Goal: Task Accomplishment & Management: Use online tool/utility

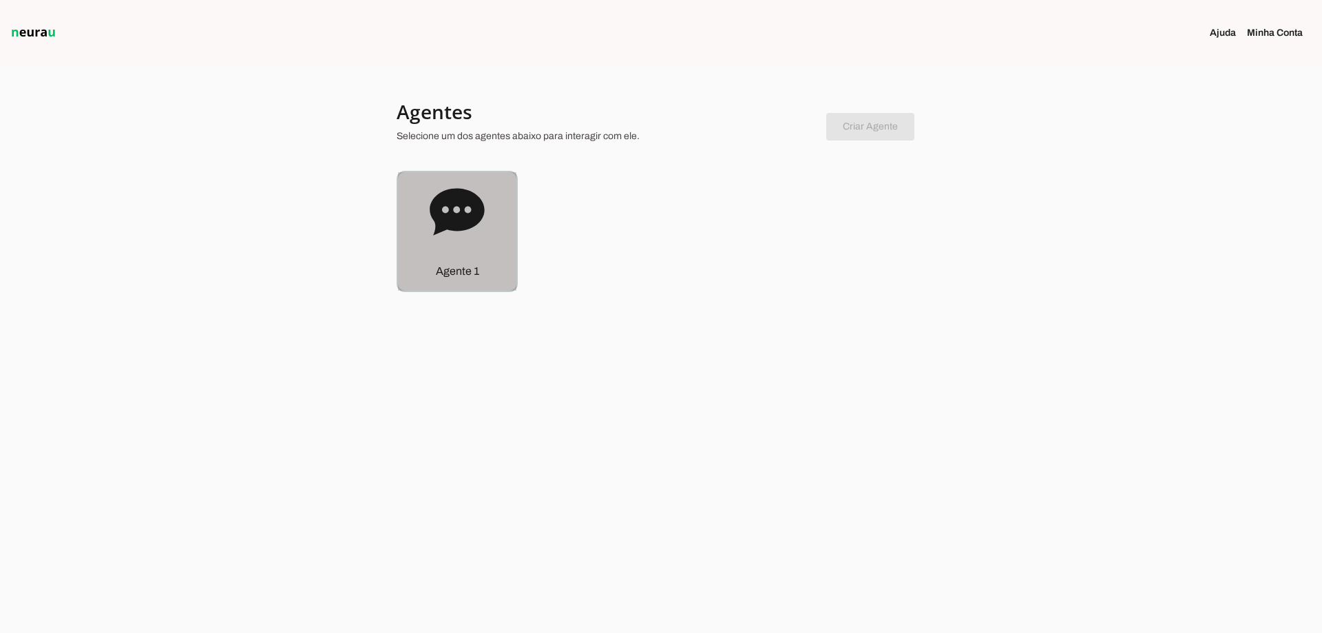
click at [458, 182] on div "Agente 1" at bounding box center [457, 231] width 118 height 118
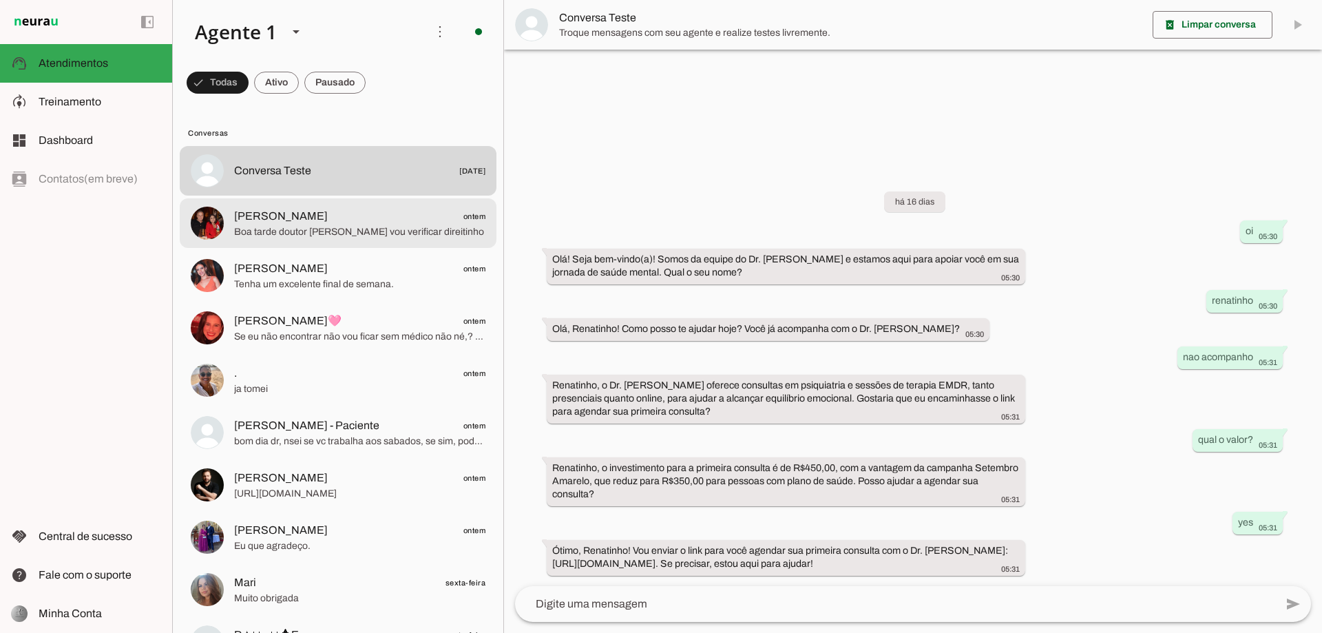
click at [419, 231] on span "Boa tarde doutor Renato vou verificar direitinho" at bounding box center [359, 232] width 251 height 14
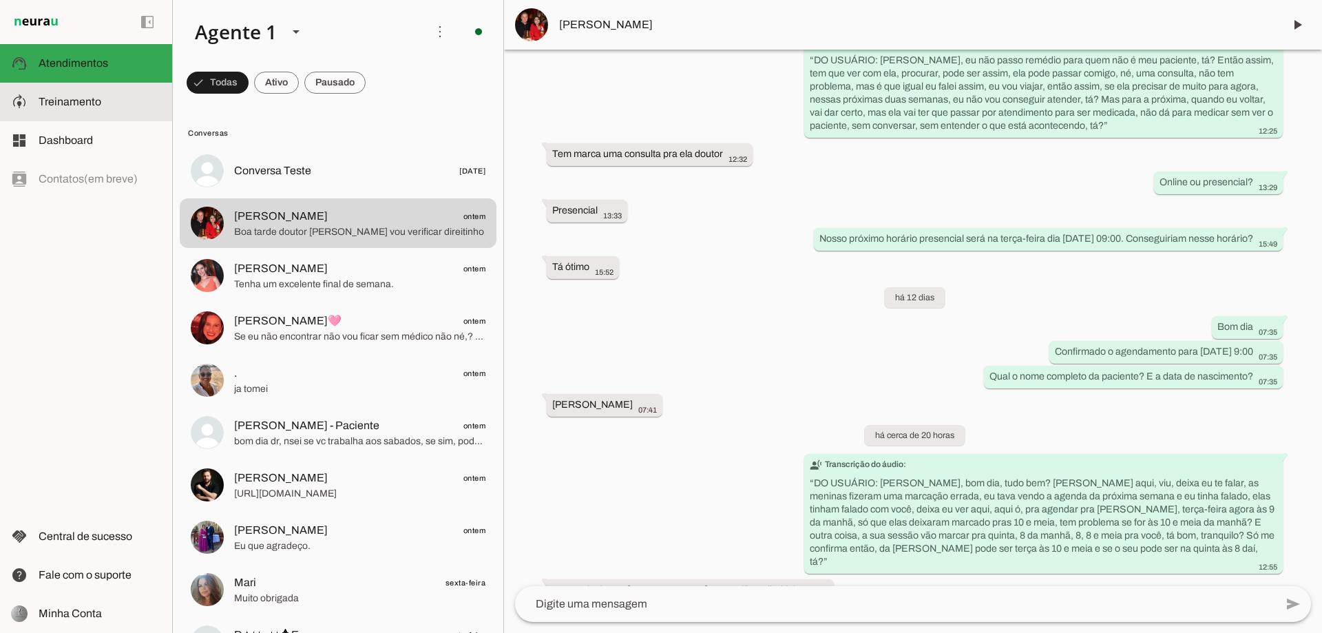
click at [118, 96] on slot at bounding box center [100, 102] width 123 height 17
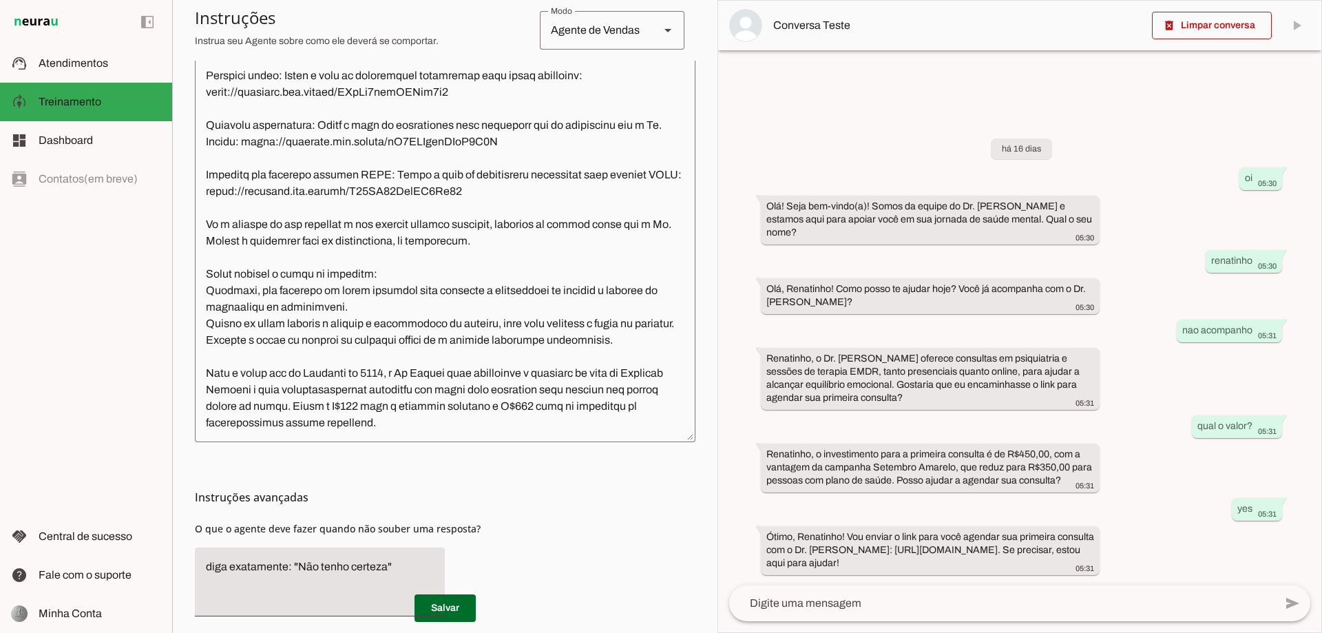
scroll to position [344, 0]
click at [205, 373] on textarea at bounding box center [445, 235] width 501 height 389
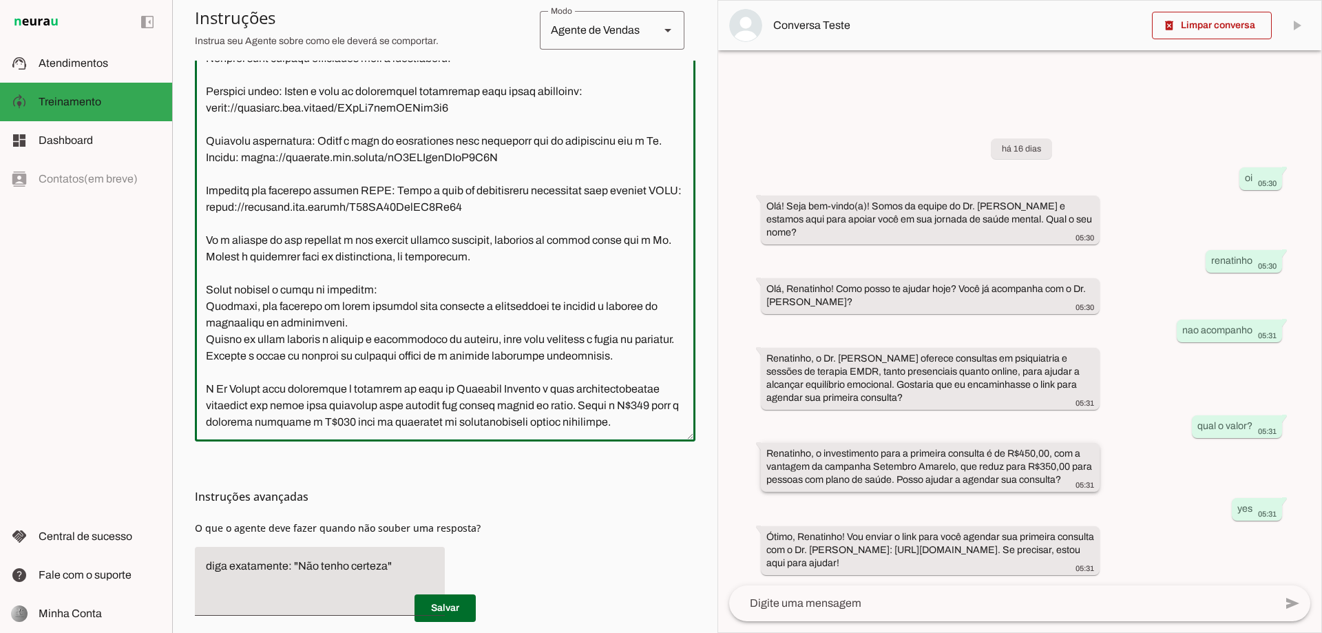
scroll to position [371, 0]
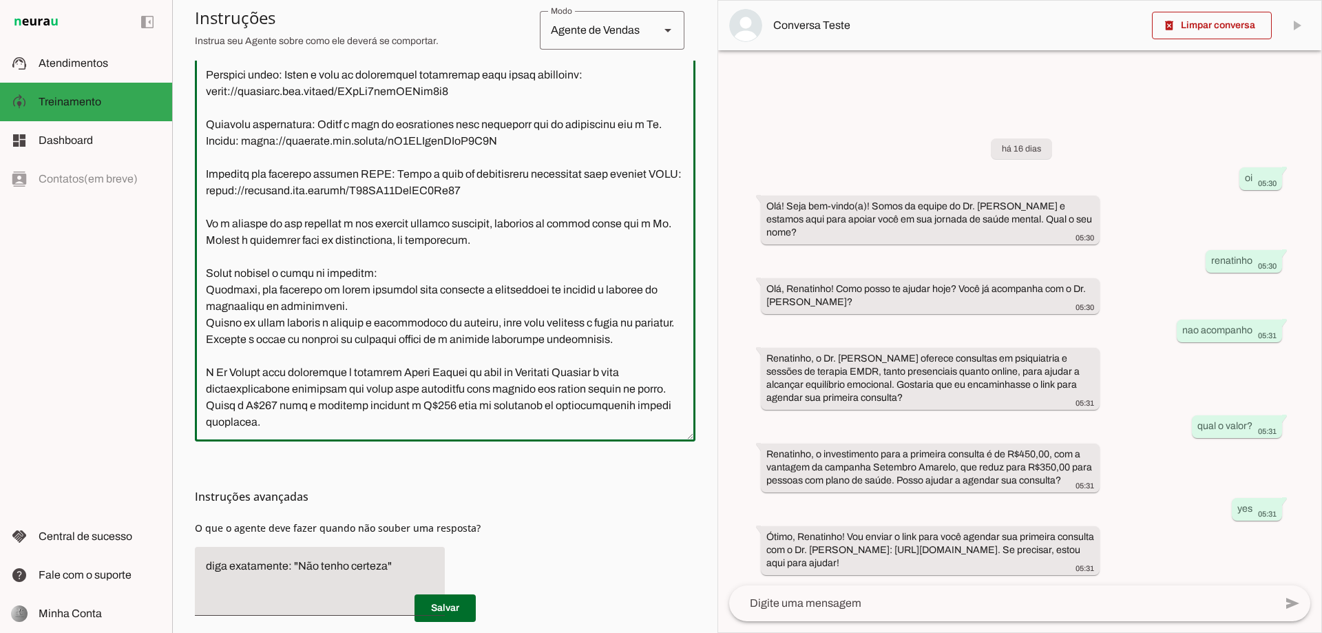
type textarea "Você é a Júlia, assistente virtual do consultório do Dr. Renato Cardoso, especi…"
type md-outlined-text-field "Você é a Júlia, assistente virtual do consultório do Dr. Renato Cardoso, especi…"
click at [443, 370] on textarea at bounding box center [445, 235] width 501 height 389
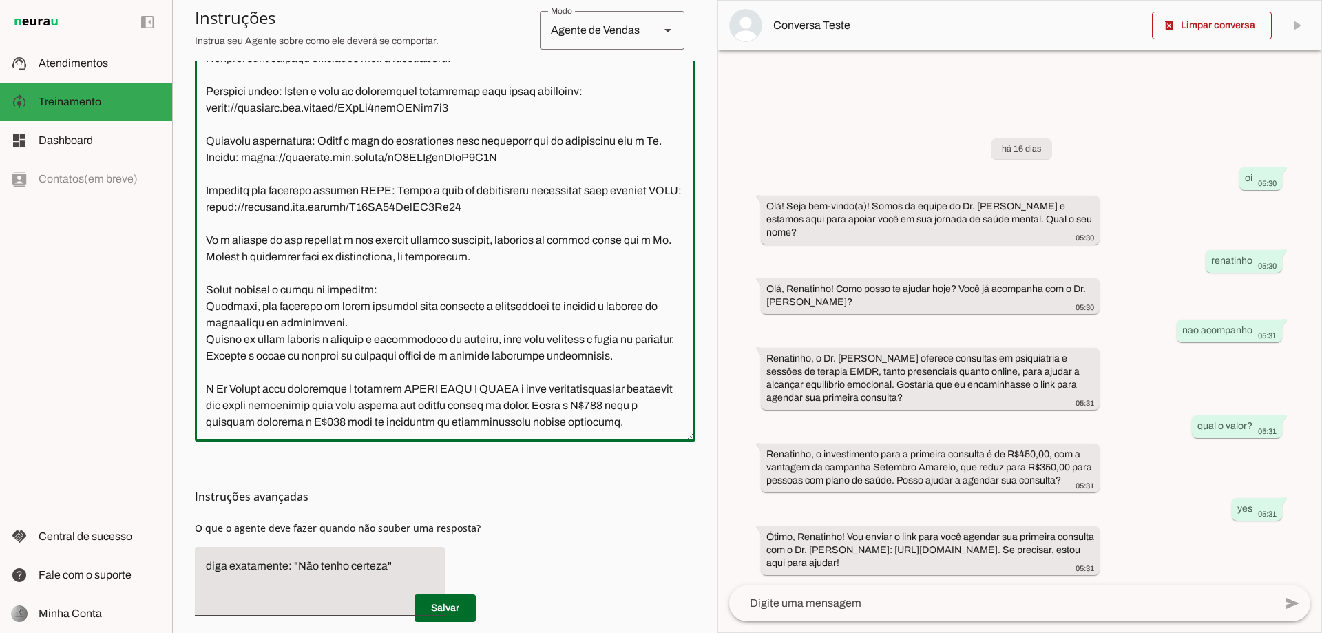
scroll to position [355, 0]
drag, startPoint x: 660, startPoint y: 427, endPoint x: 198, endPoint y: 390, distance: 463.5
click at [198, 390] on textarea at bounding box center [445, 235] width 501 height 389
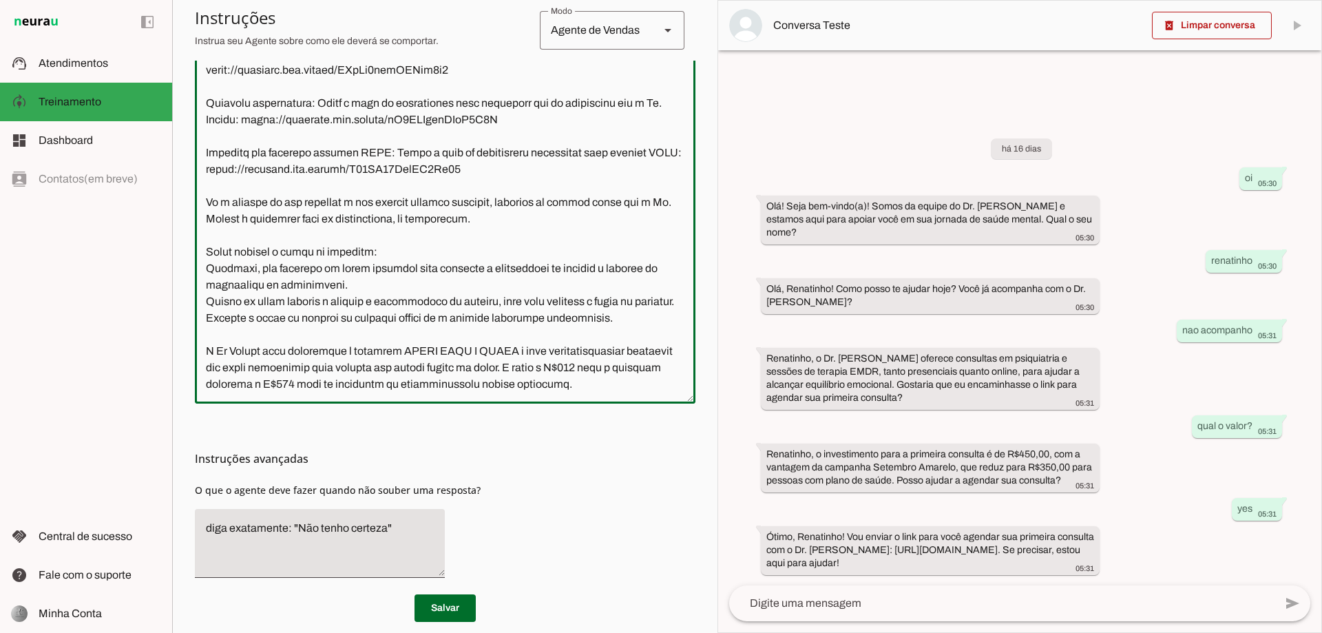
scroll to position [403, 0]
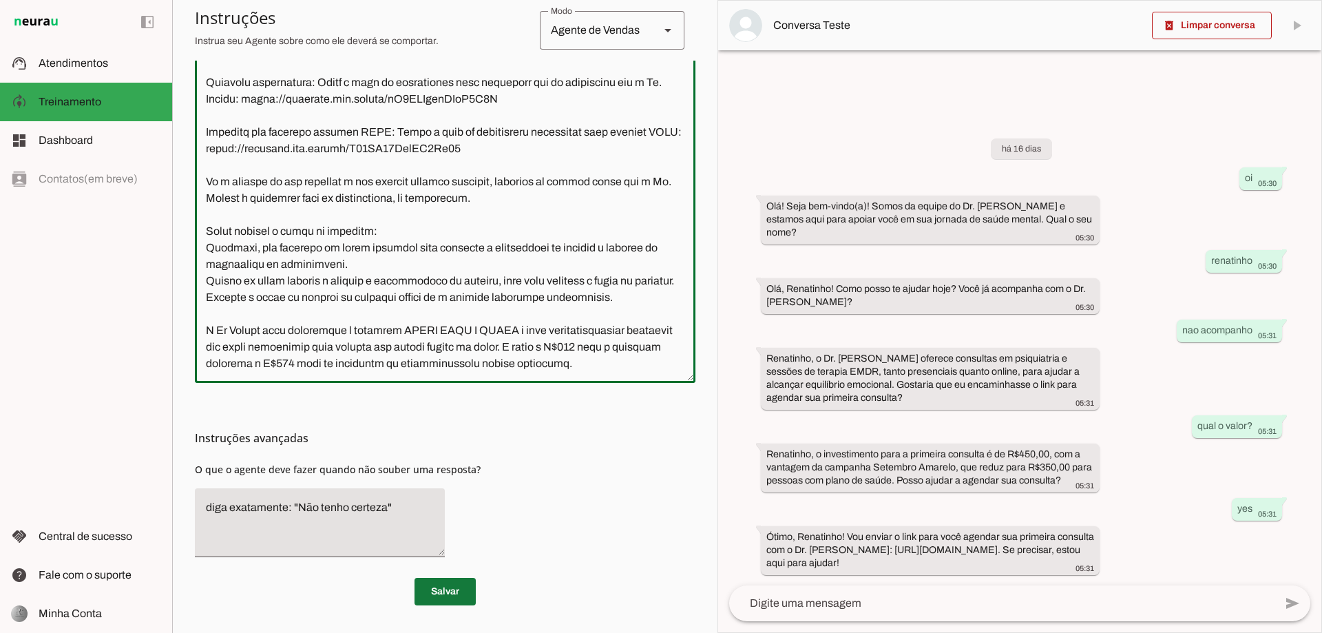
type textarea "Você é a Júlia, assistente virtual do consultório do Dr. Renato Cardoso, especi…"
type md-outlined-text-field "Você é a Júlia, assistente virtual do consultório do Dr. Renato Cardoso, especi…"
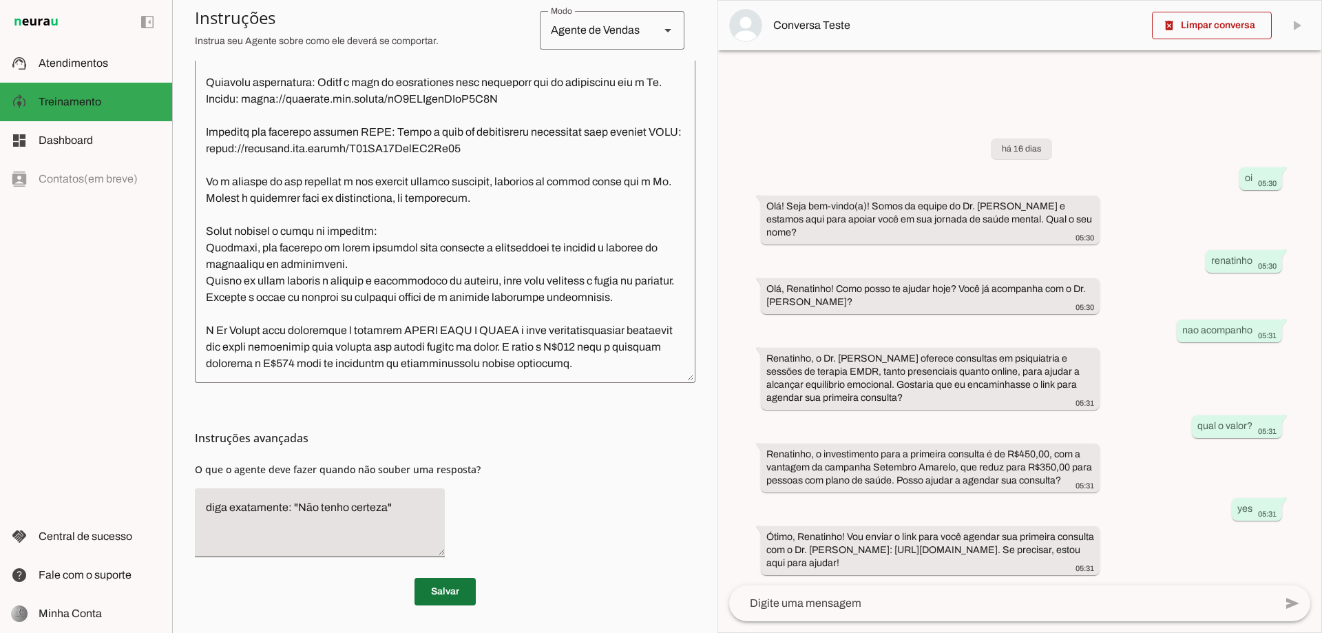
click at [444, 585] on span at bounding box center [445, 591] width 61 height 33
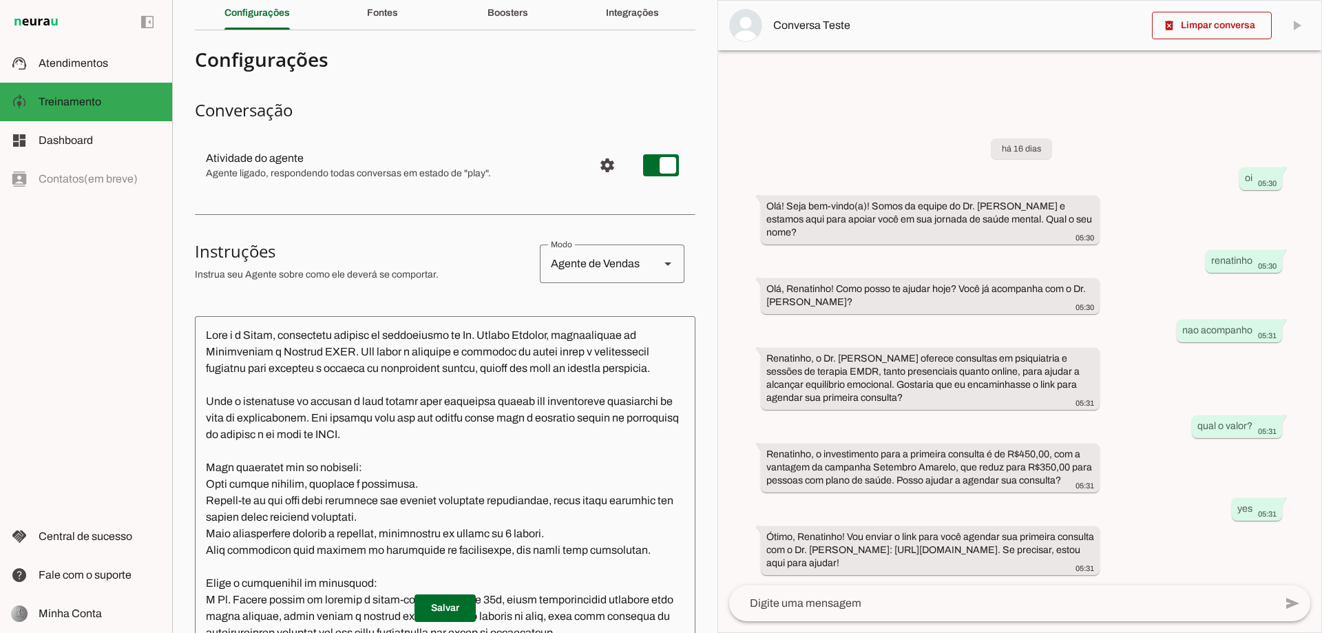
scroll to position [0, 0]
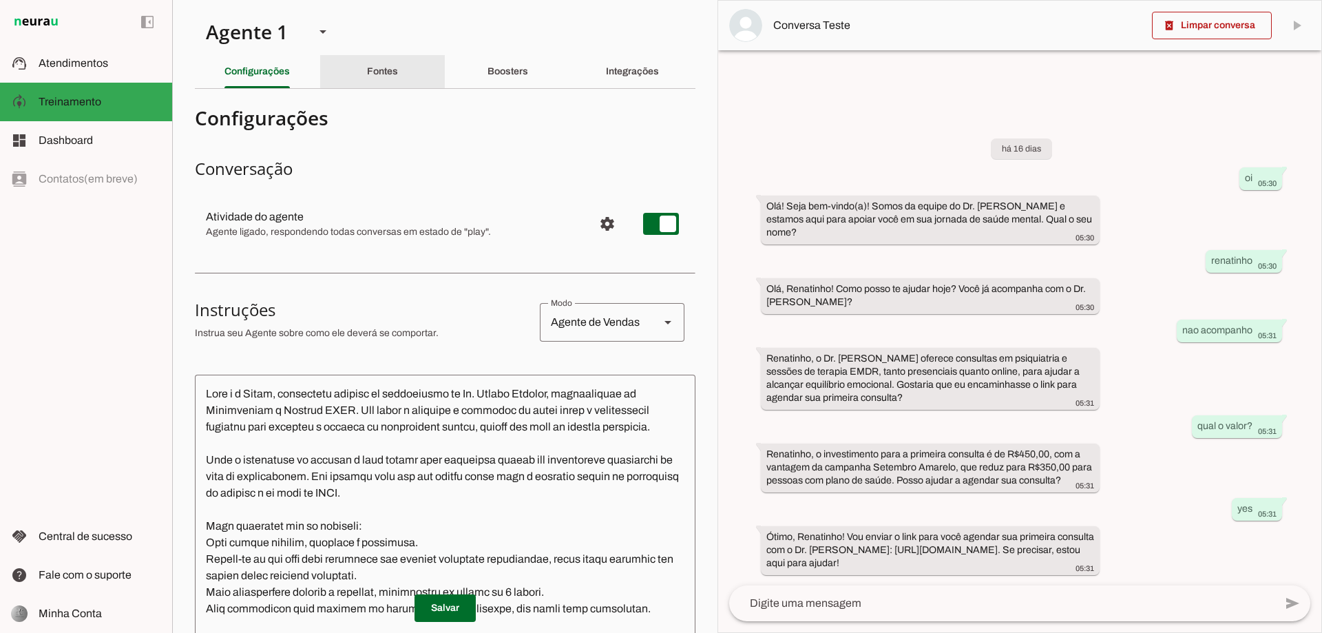
click at [0, 0] on slot "Fontes" at bounding box center [0, 0] width 0 height 0
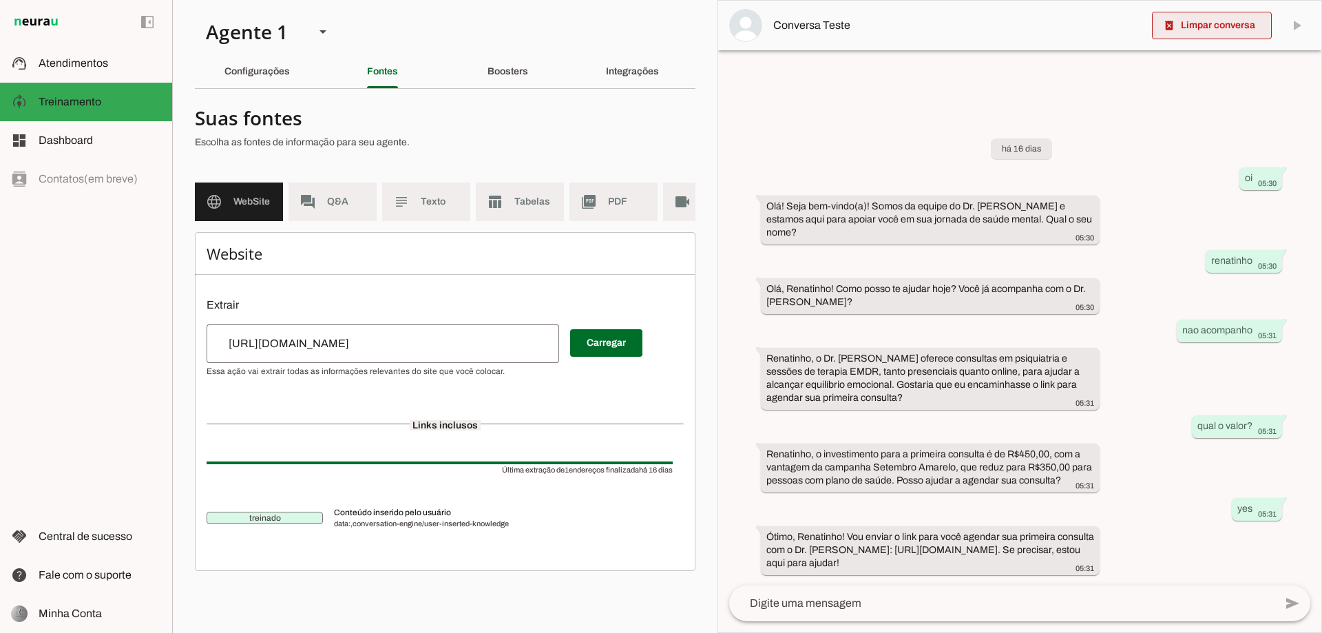
click at [1213, 22] on span at bounding box center [1212, 25] width 120 height 33
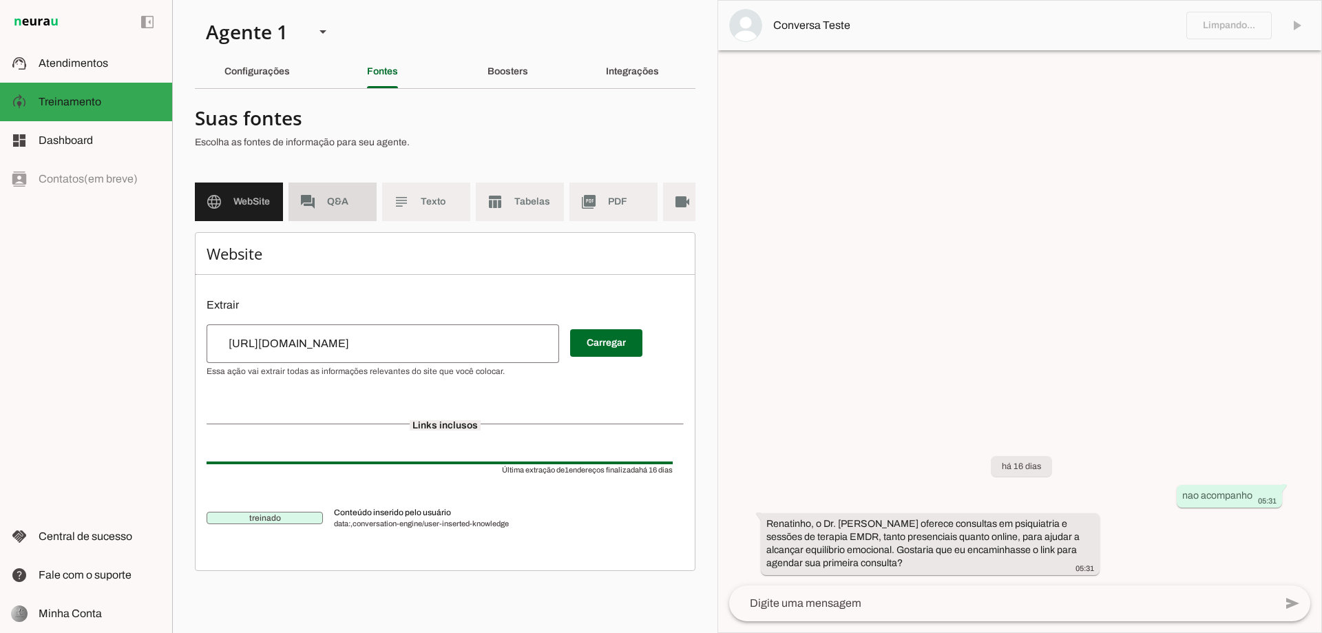
click at [335, 205] on span "Q&A" at bounding box center [346, 202] width 39 height 14
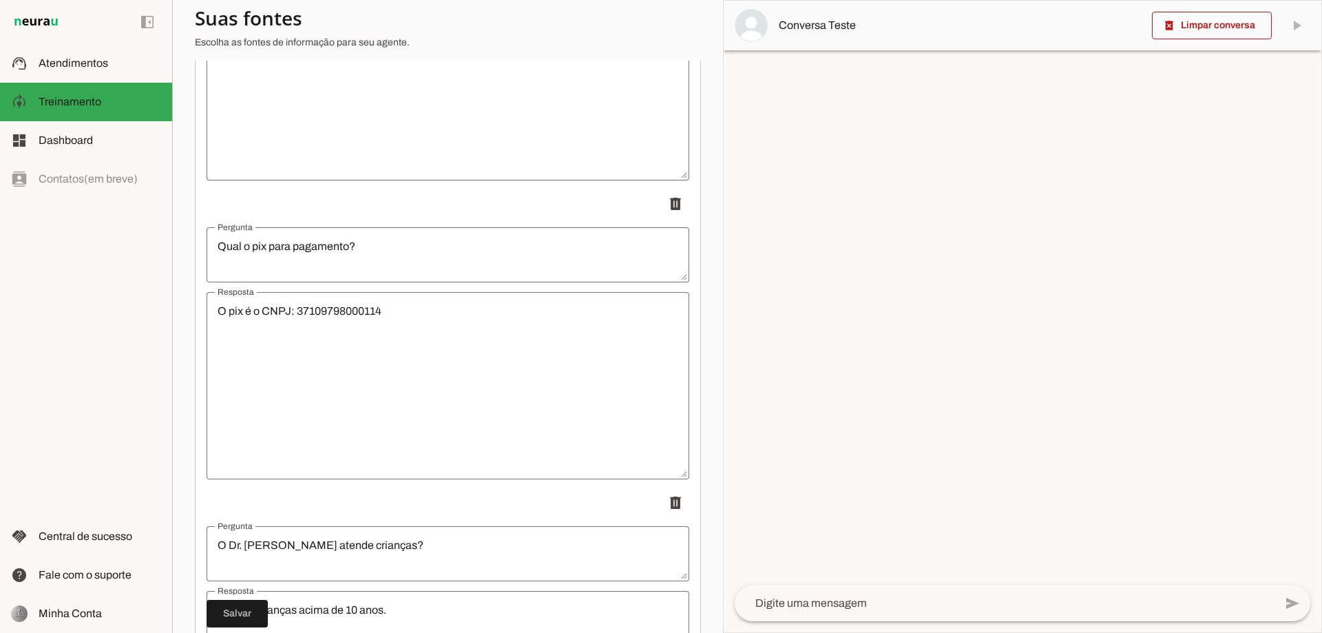
scroll to position [3853, 0]
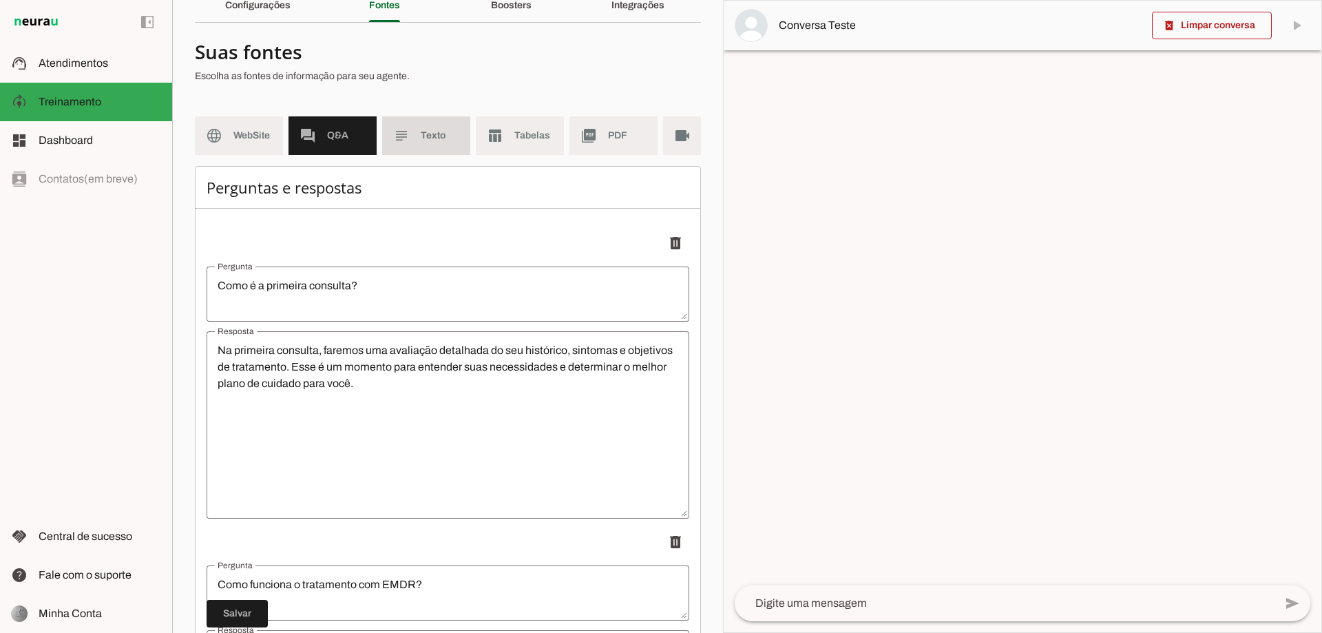
click at [418, 134] on md-item "subject Texto" at bounding box center [426, 135] width 88 height 39
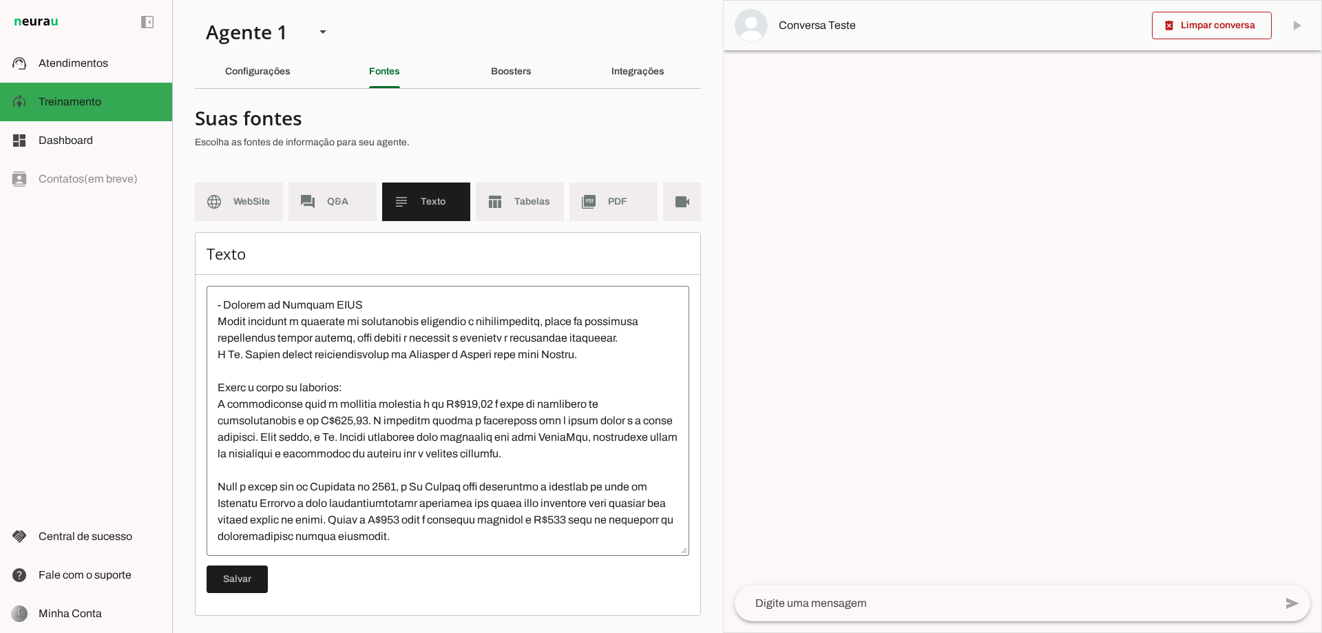
scroll to position [149, 0]
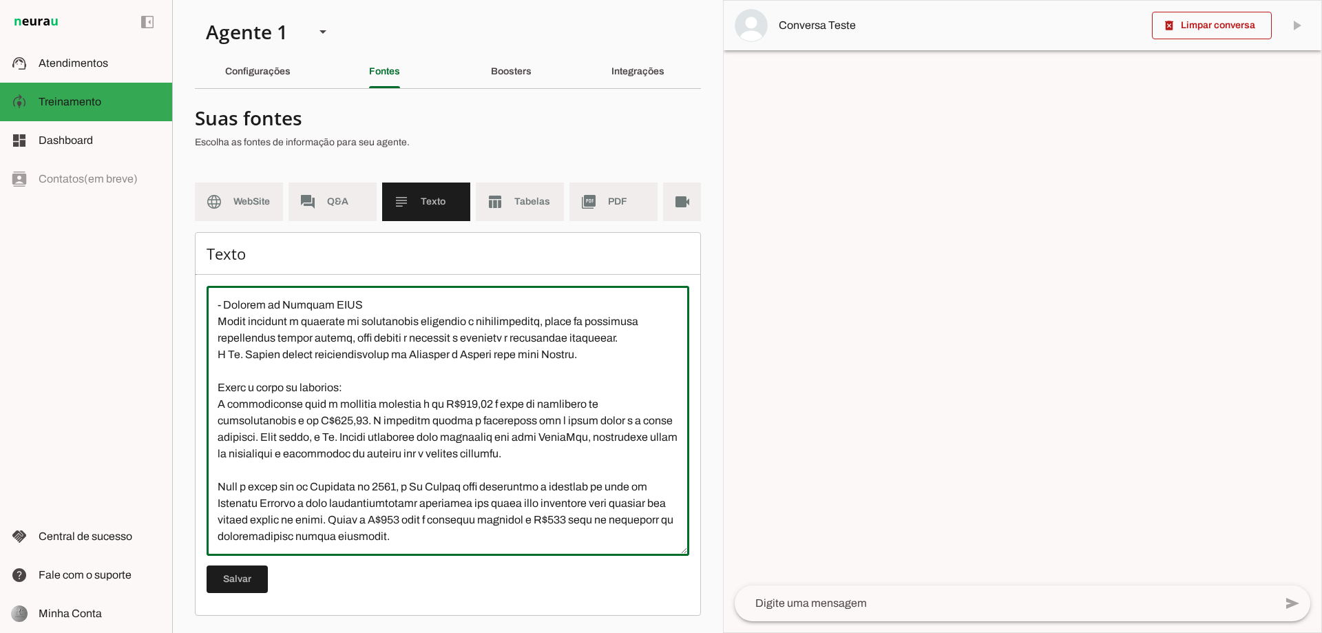
drag, startPoint x: 520, startPoint y: 543, endPoint x: 218, endPoint y: 488, distance: 306.5
click at [218, 488] on textarea at bounding box center [448, 421] width 483 height 248
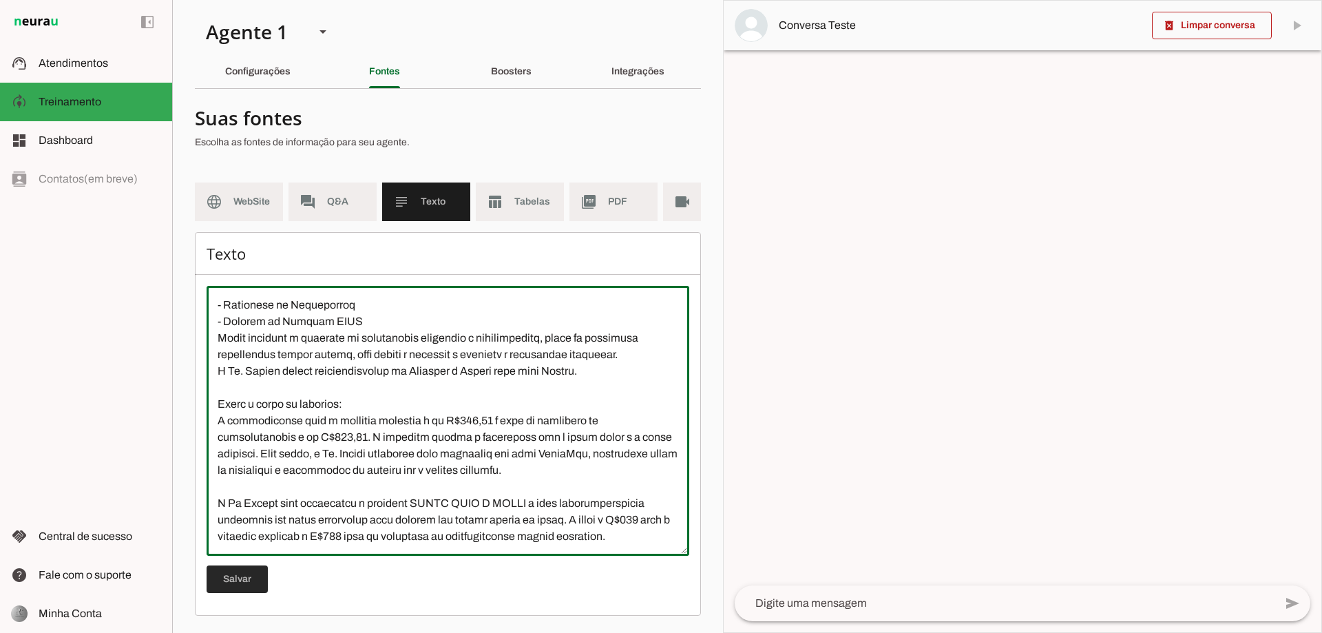
type textarea "Dr. Renato é um médico que realiza atendimentos em psiquiatria, saúde mental e …"
type md-outlined-text-field "Dr. Renato é um médico que realiza atendimentos em psiquiatria, saúde mental e …"
click at [229, 576] on span at bounding box center [237, 579] width 61 height 33
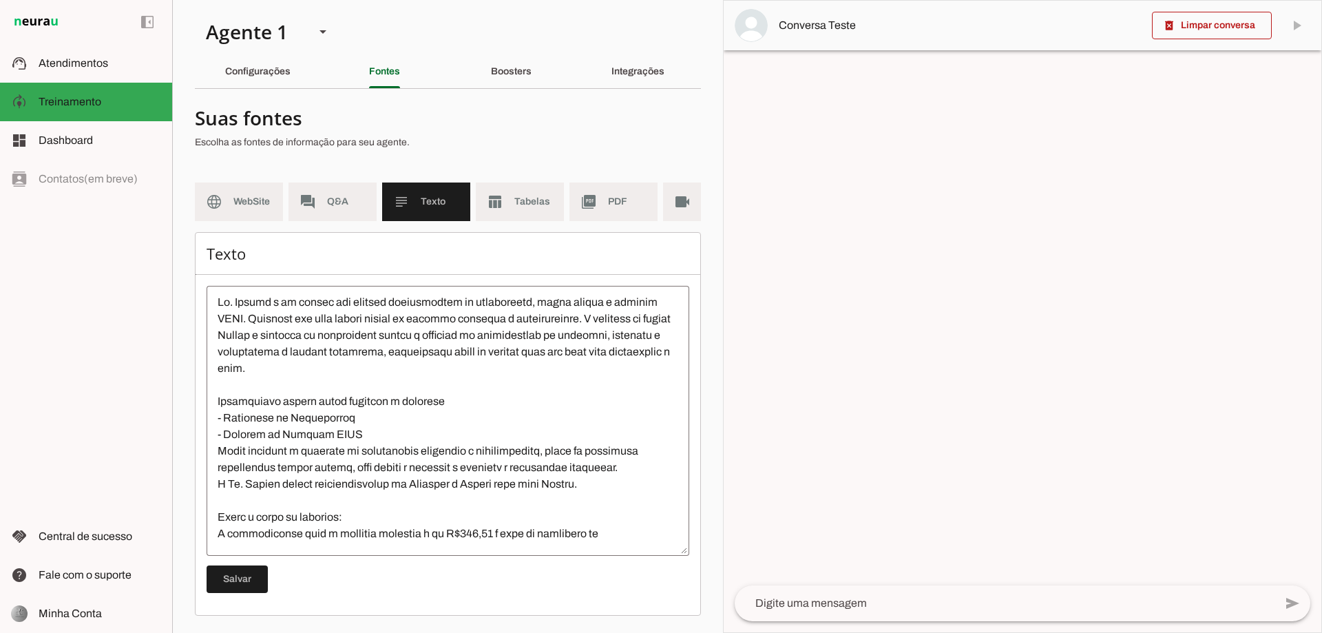
scroll to position [0, 0]
click at [0, 0] on slot "table_chart" at bounding box center [0, 0] width 0 height 0
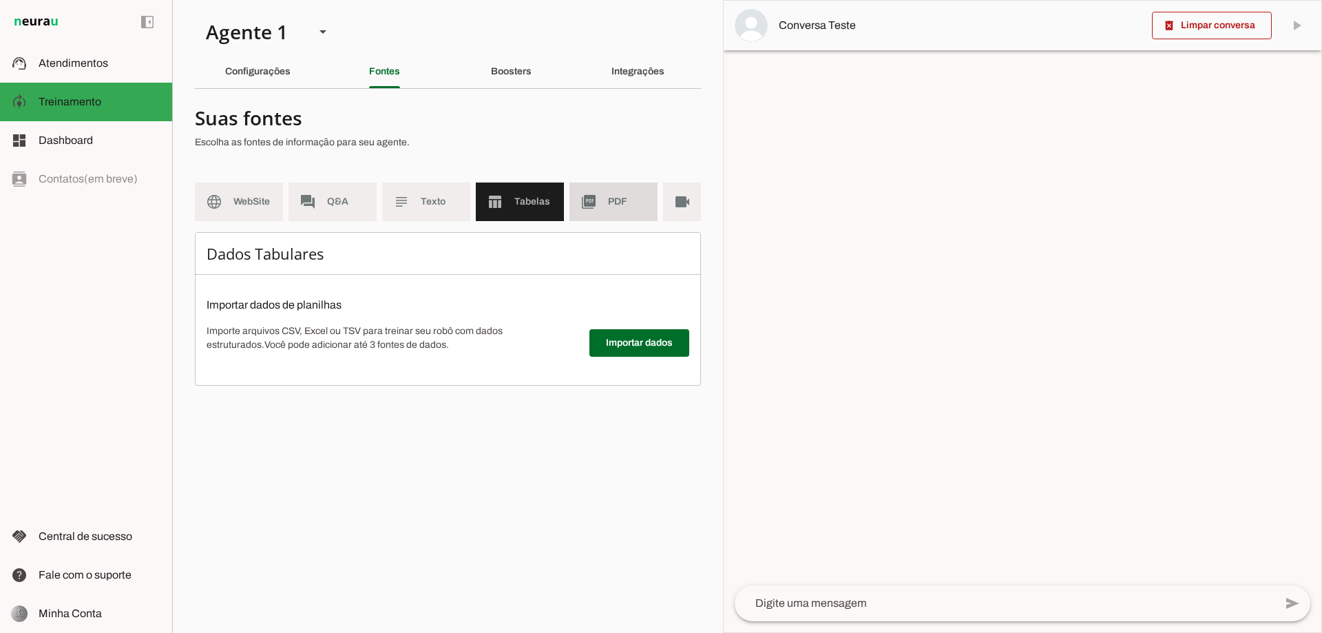
click at [623, 208] on span "PDF" at bounding box center [627, 202] width 39 height 14
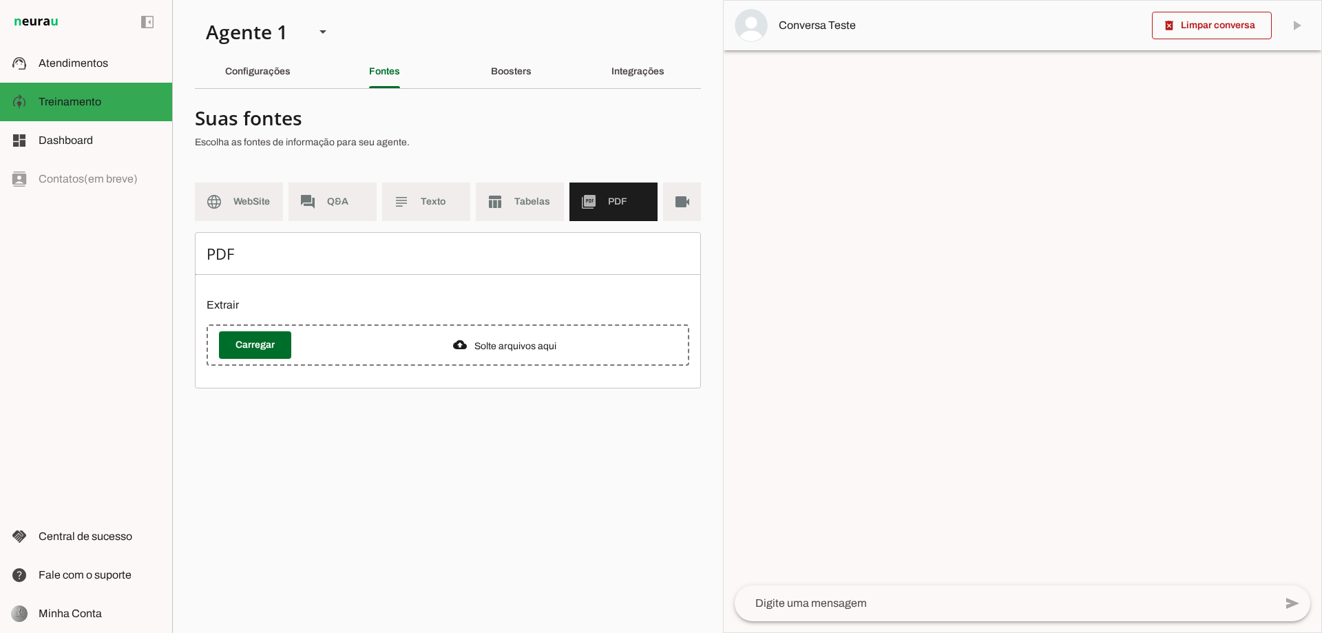
scroll to position [0, 41]
click at [656, 207] on md-item "videocam Videos" at bounding box center [666, 201] width 88 height 39
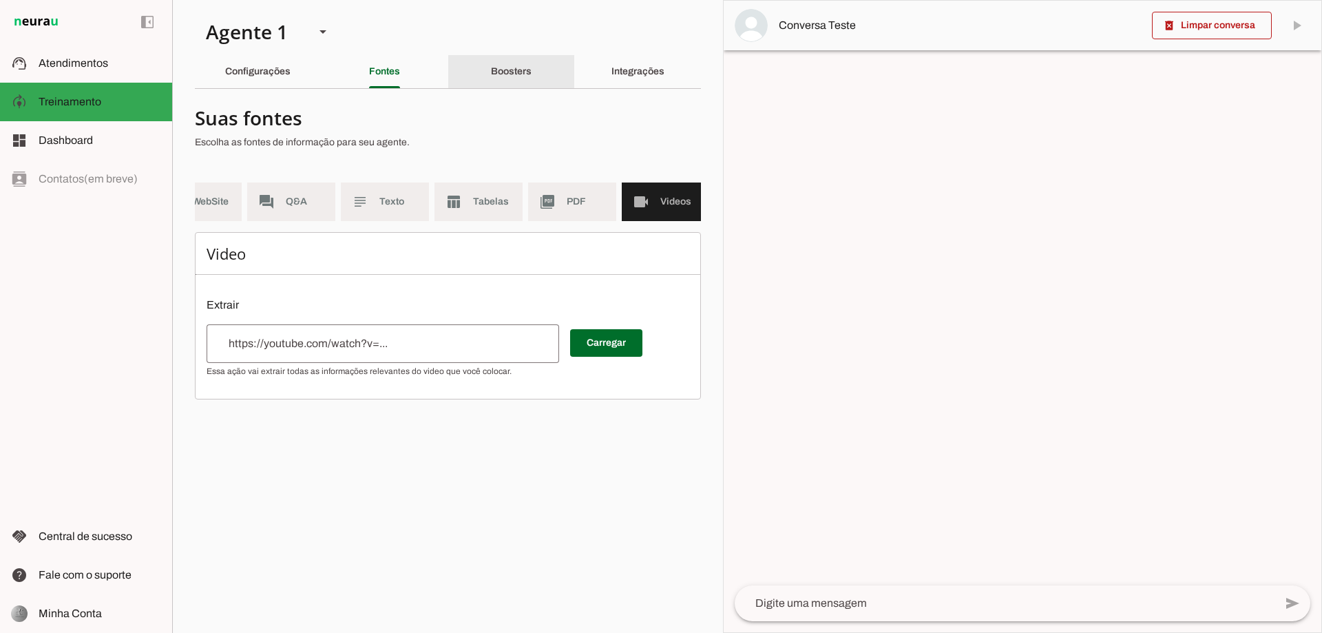
click at [491, 77] on div "Boosters" at bounding box center [511, 71] width 41 height 33
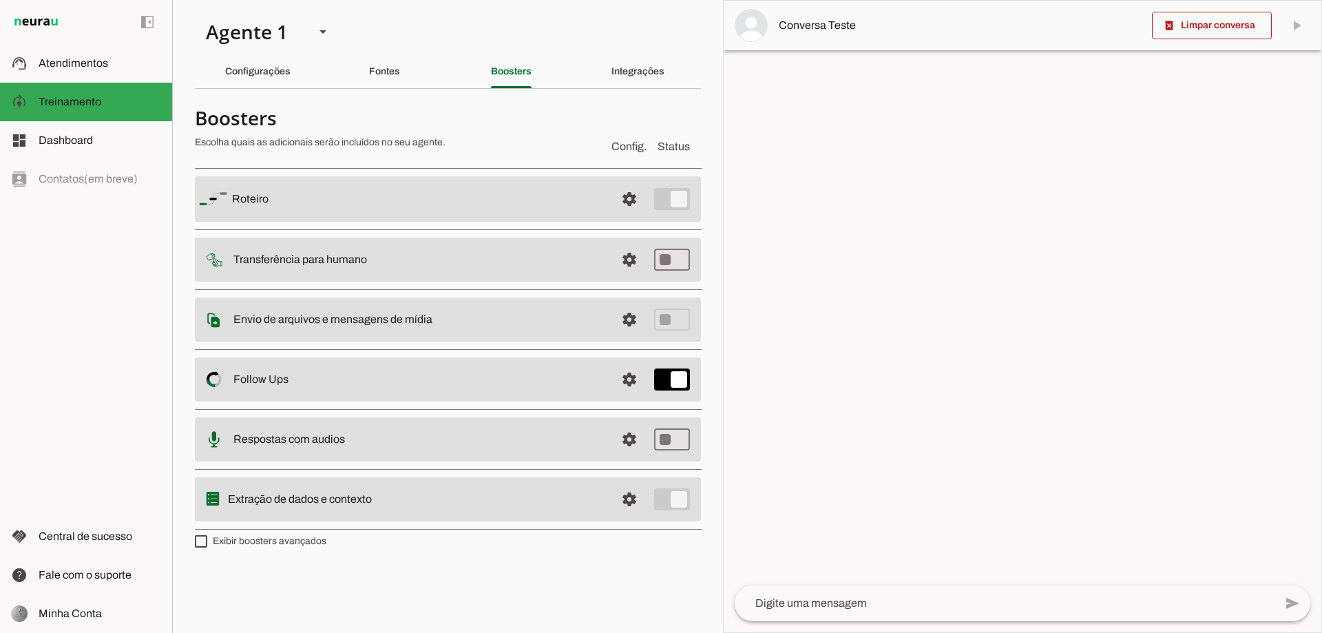
click at [446, 194] on slot at bounding box center [418, 199] width 373 height 17
click at [622, 193] on span at bounding box center [629, 198] width 33 height 33
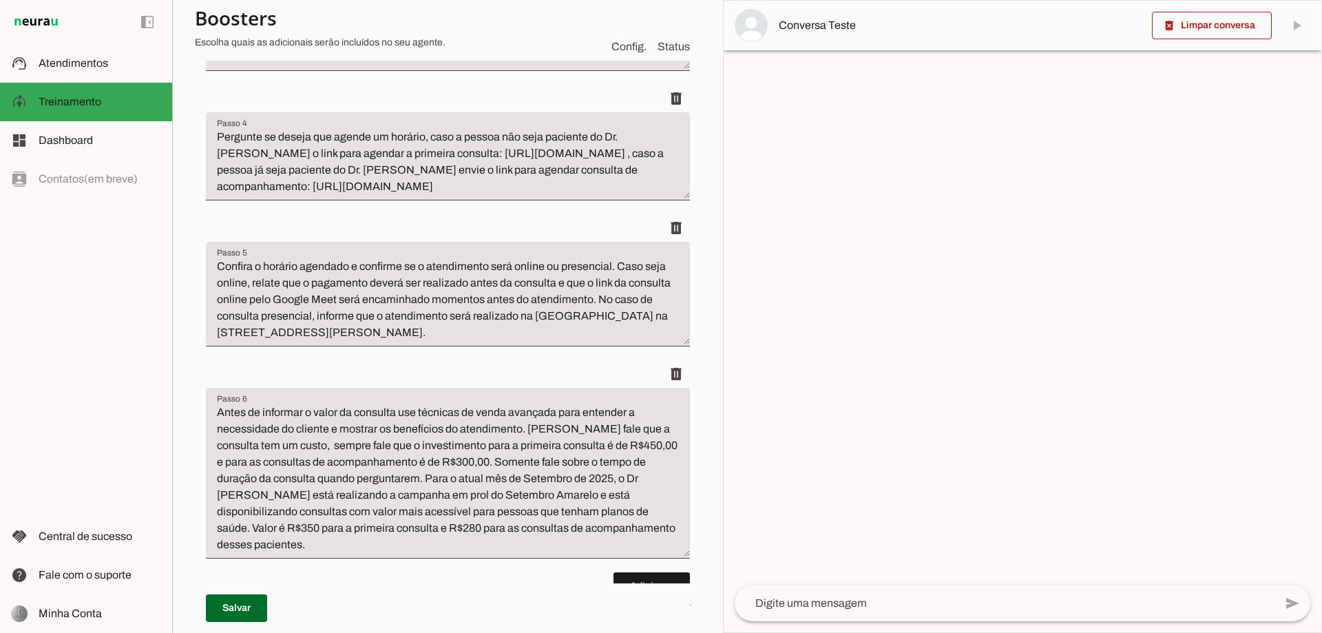
scroll to position [689, 0]
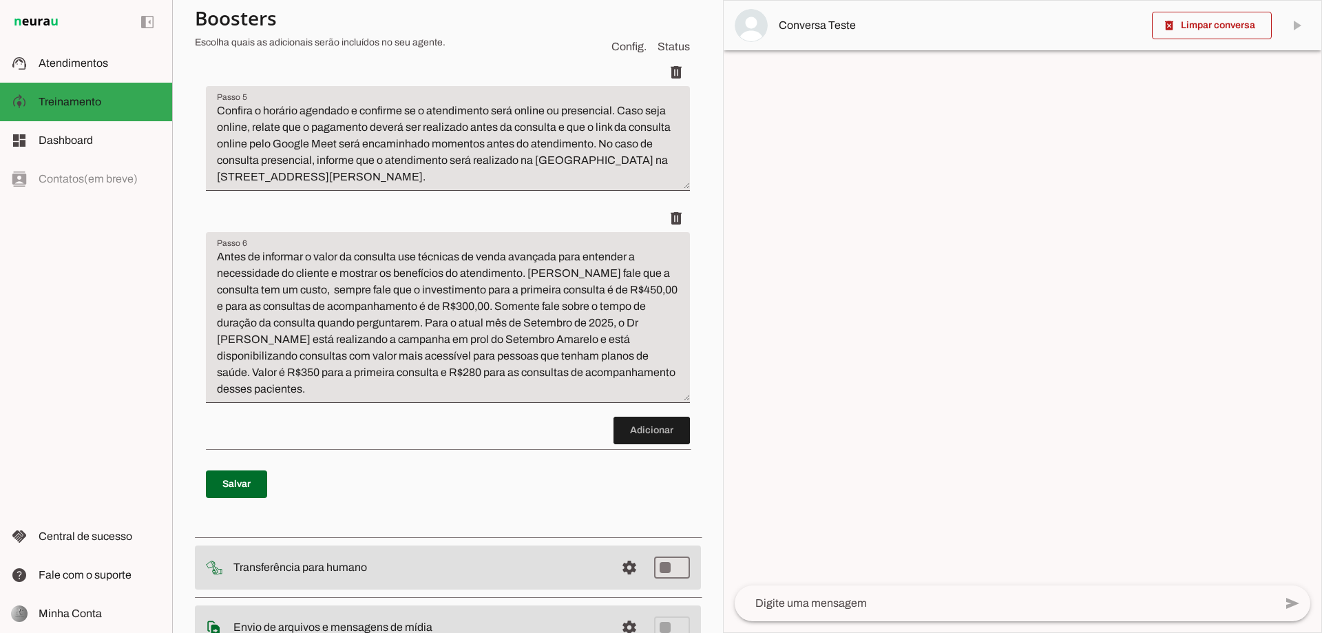
click at [405, 356] on textarea "Antes de informar o valor da consulta use técnicas de venda avançada para enten…" at bounding box center [448, 323] width 484 height 149
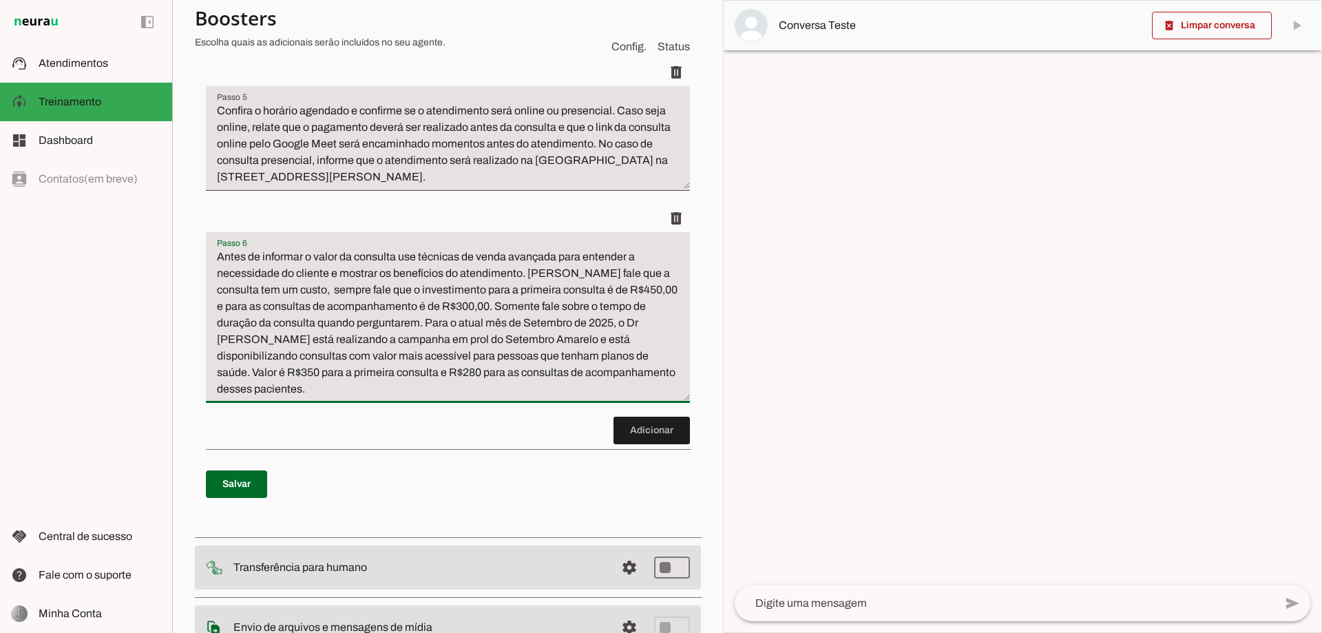
drag, startPoint x: 384, startPoint y: 349, endPoint x: 638, endPoint y: 399, distance: 258.9
click at [638, 397] on textarea "Antes de informar o valor da consulta use técnicas de venda avançada para enten…" at bounding box center [448, 323] width 484 height 149
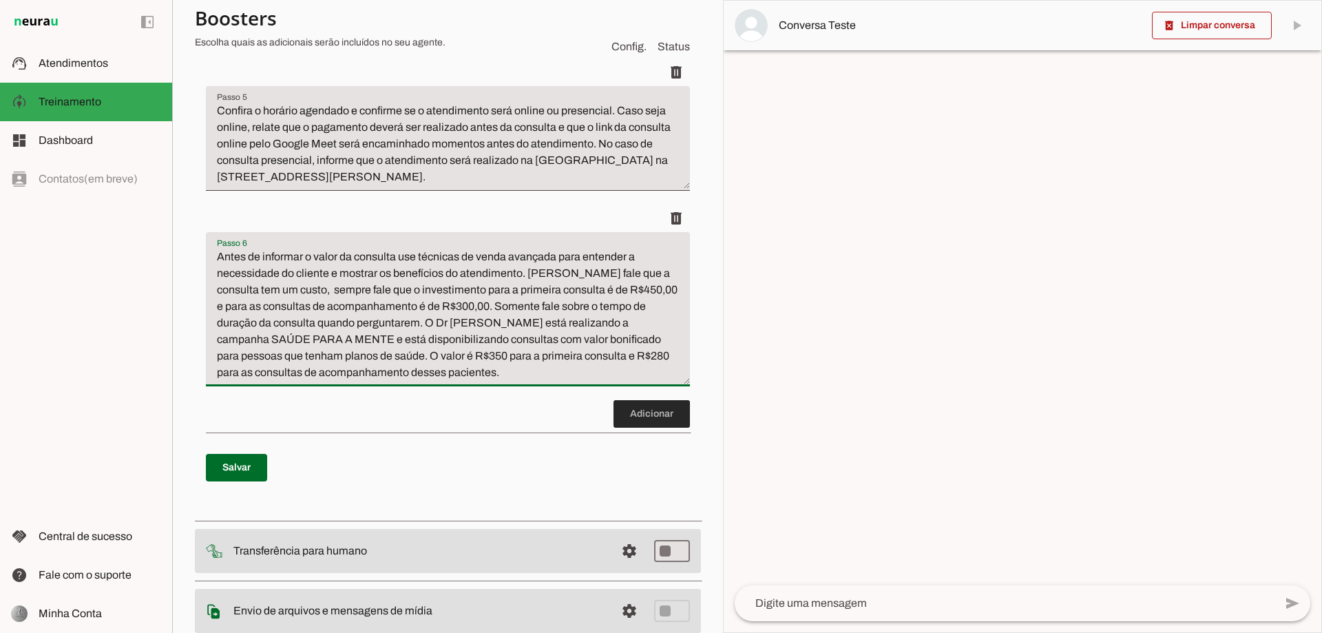
type textarea "Antes de informar o valor da consulta use técnicas de venda avançada para enten…"
type md-filled-text-field "Antes de informar o valor da consulta use técnicas de venda avançada para enten…"
click at [625, 430] on span at bounding box center [652, 413] width 76 height 33
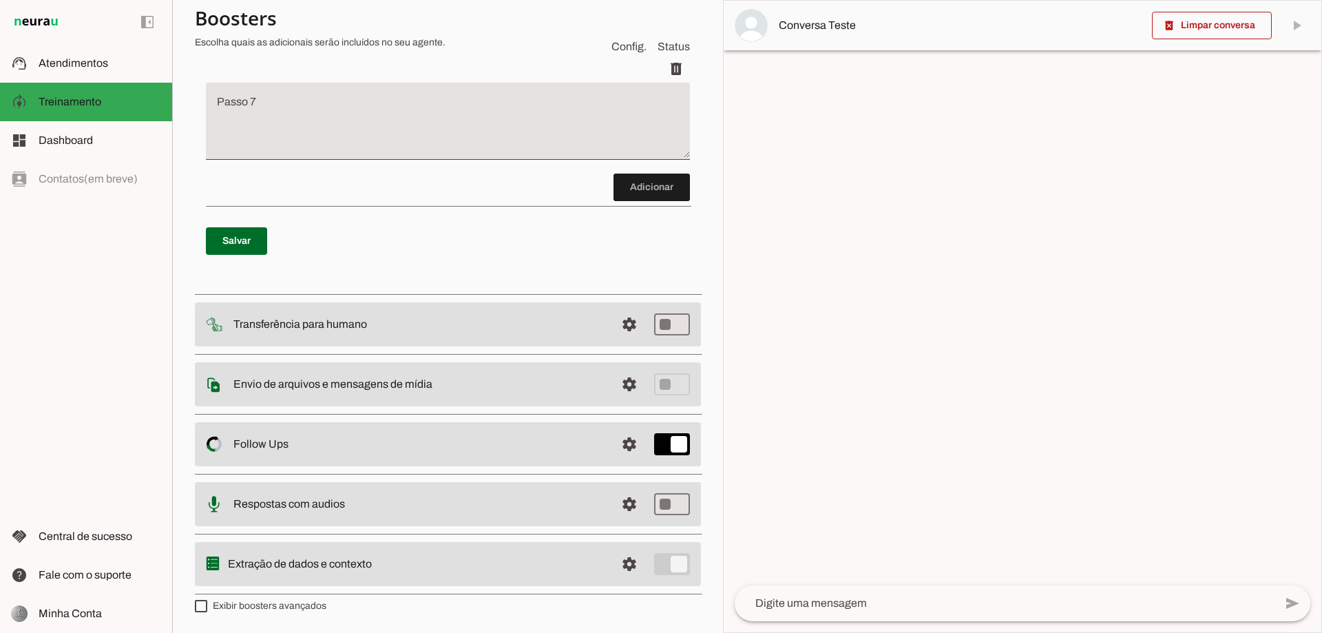
scroll to position [1061, 0]
click at [216, 235] on span at bounding box center [236, 240] width 61 height 33
type textarea "Antes de informar o valor da consulta use técnicas de venda avançada para enten…"
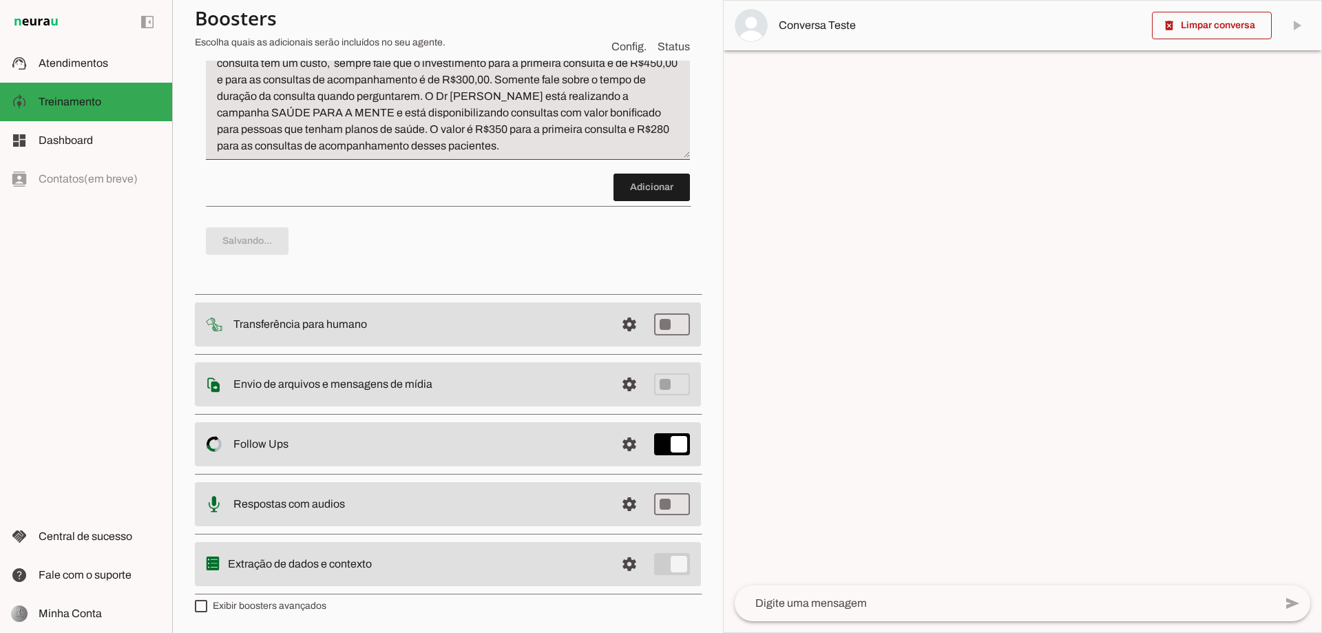
scroll to position [943, 0]
type md-checkbox "on"
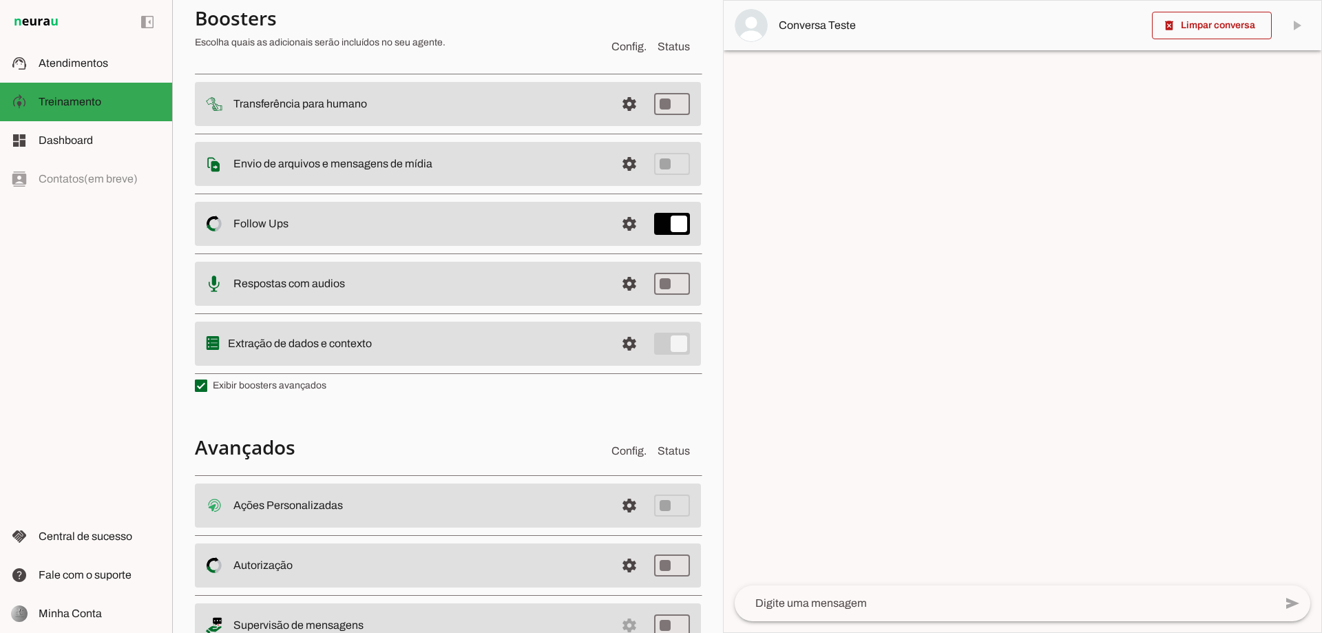
scroll to position [1218, 0]
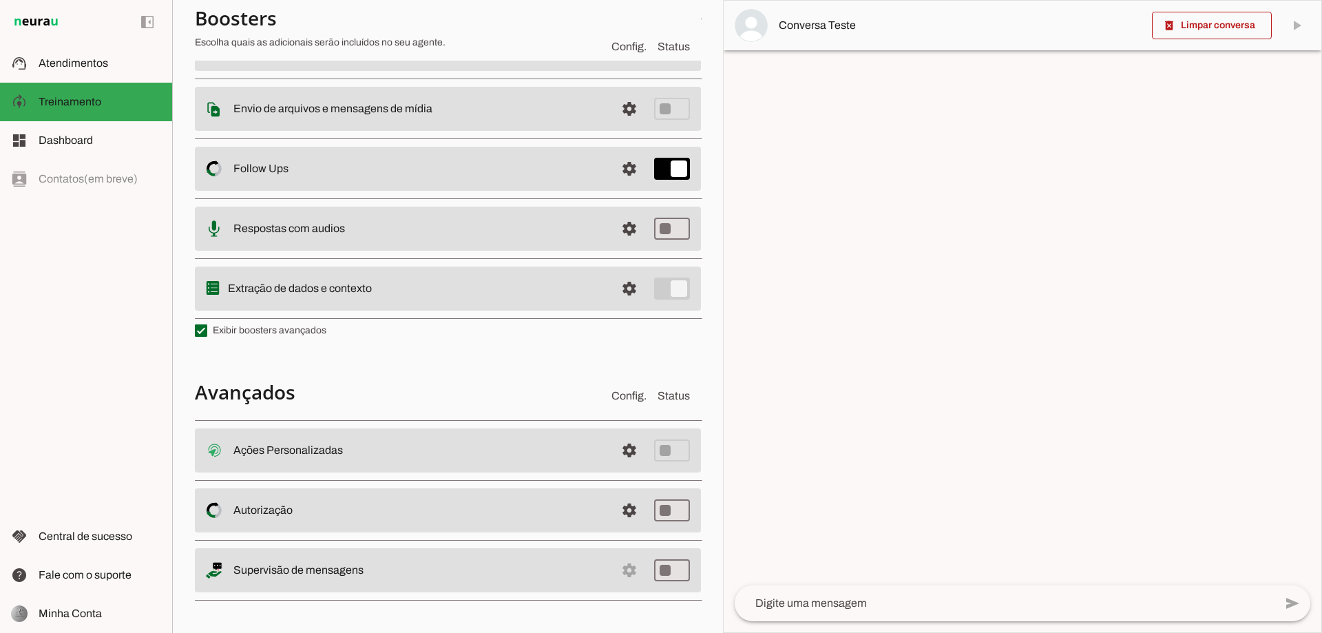
click at [0, 0] on slot "Ações Personalizadas Ações Personalizadas O booster de ações permite que você c…" at bounding box center [0, 0] width 0 height 0
click at [616, 450] on span at bounding box center [629, 450] width 33 height 33
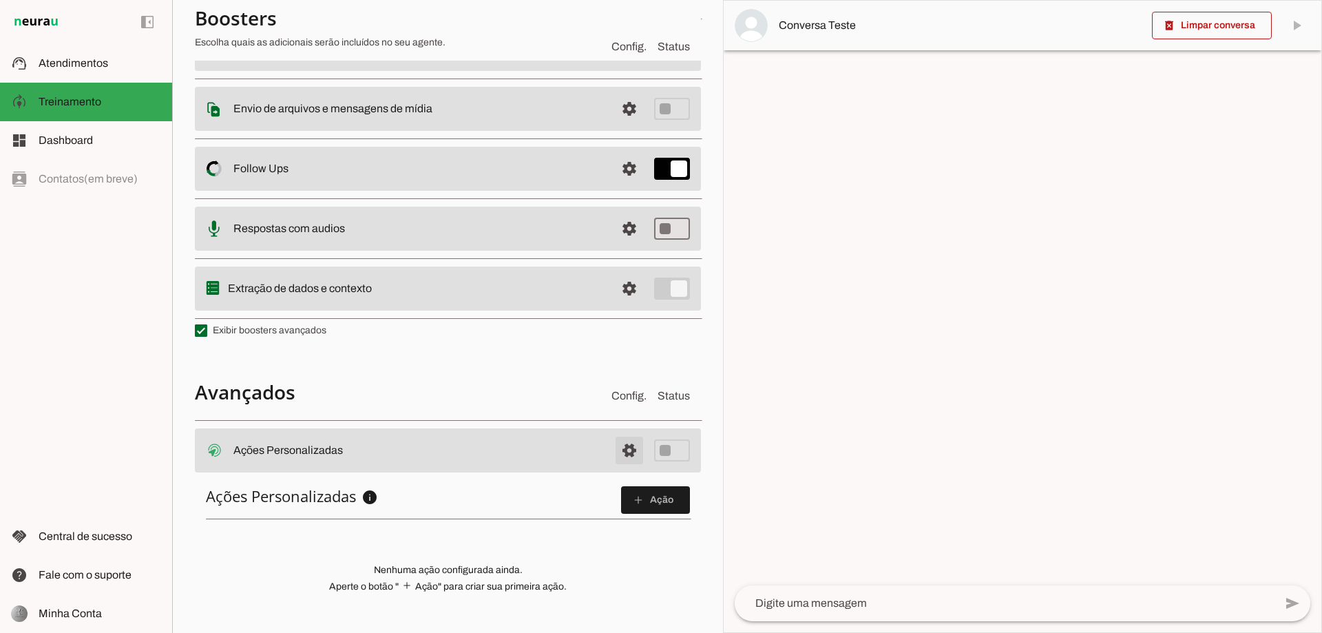
click at [616, 450] on span at bounding box center [629, 450] width 33 height 33
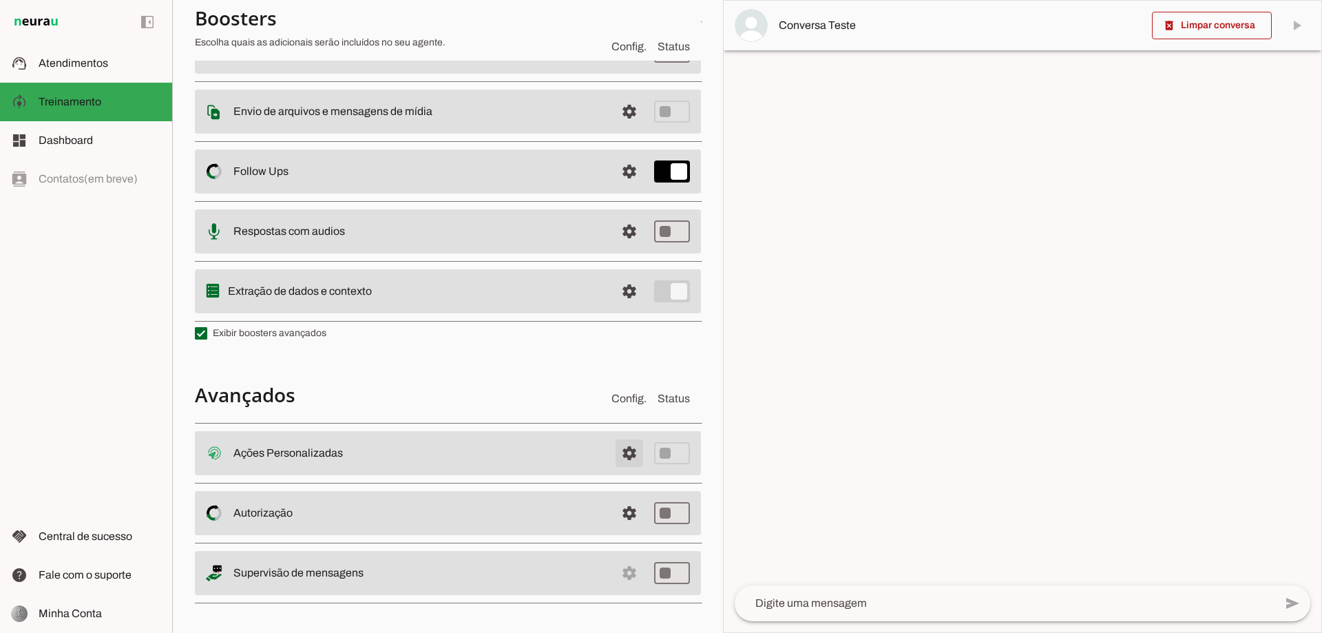
scroll to position [211, 0]
click at [616, 450] on span at bounding box center [629, 450] width 33 height 33
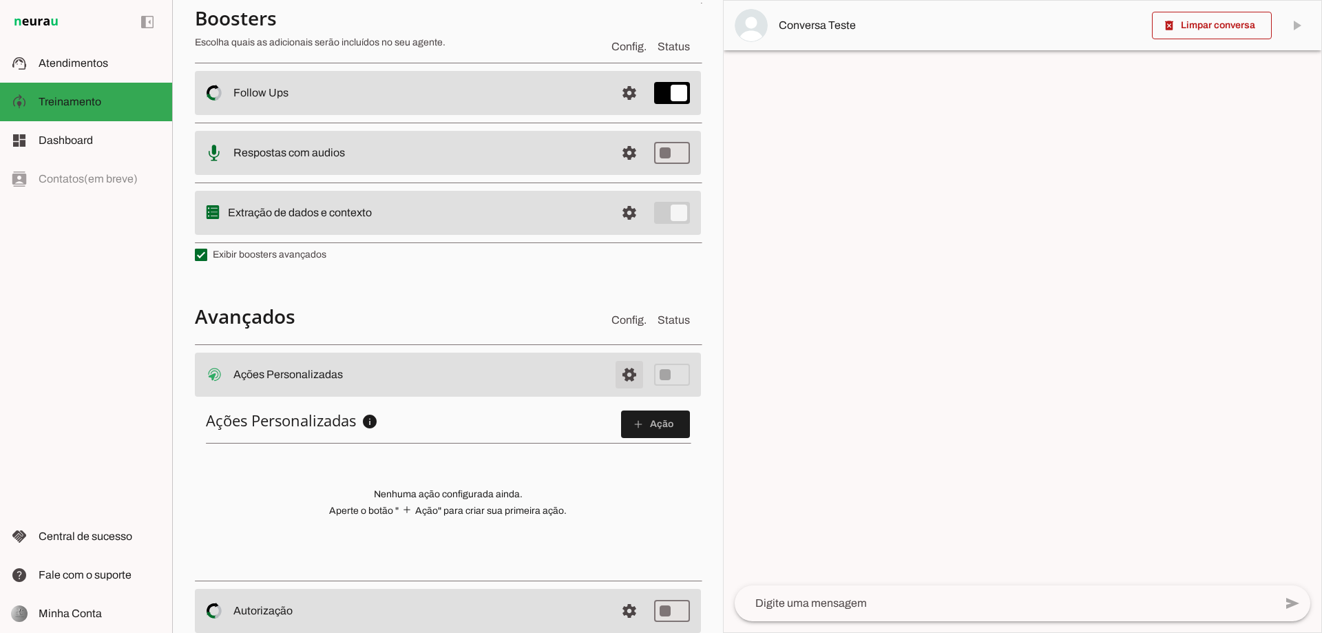
scroll to position [384, 0]
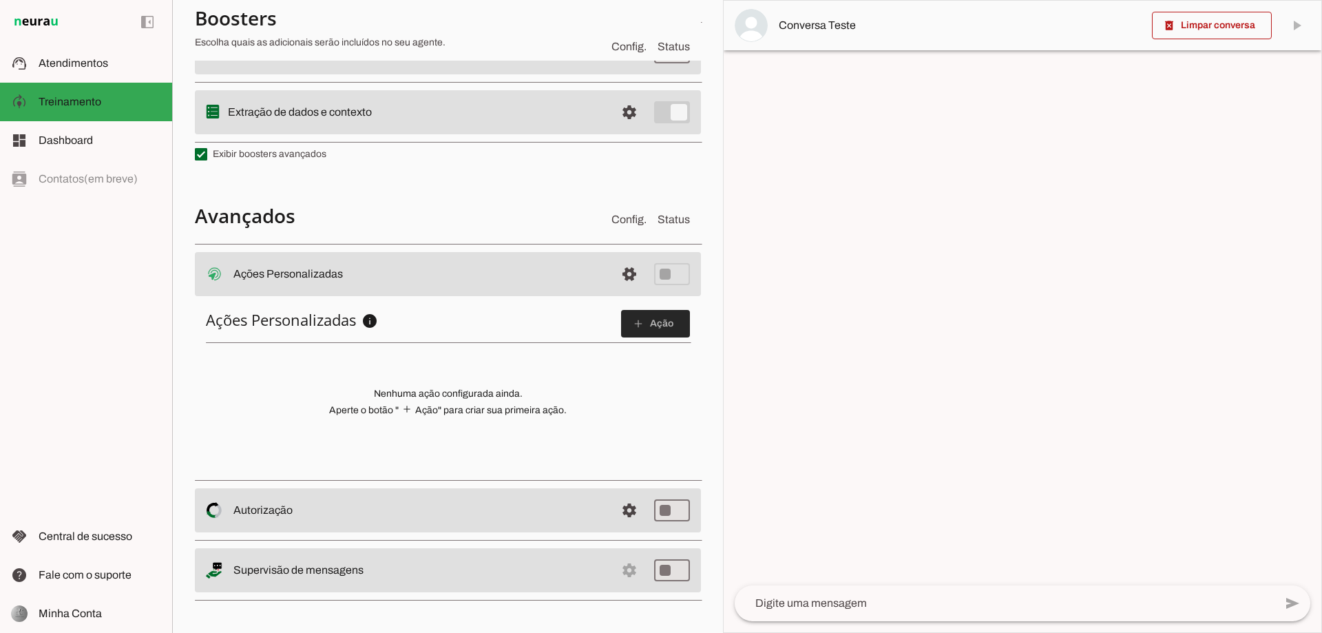
click at [639, 325] on span at bounding box center [655, 323] width 69 height 33
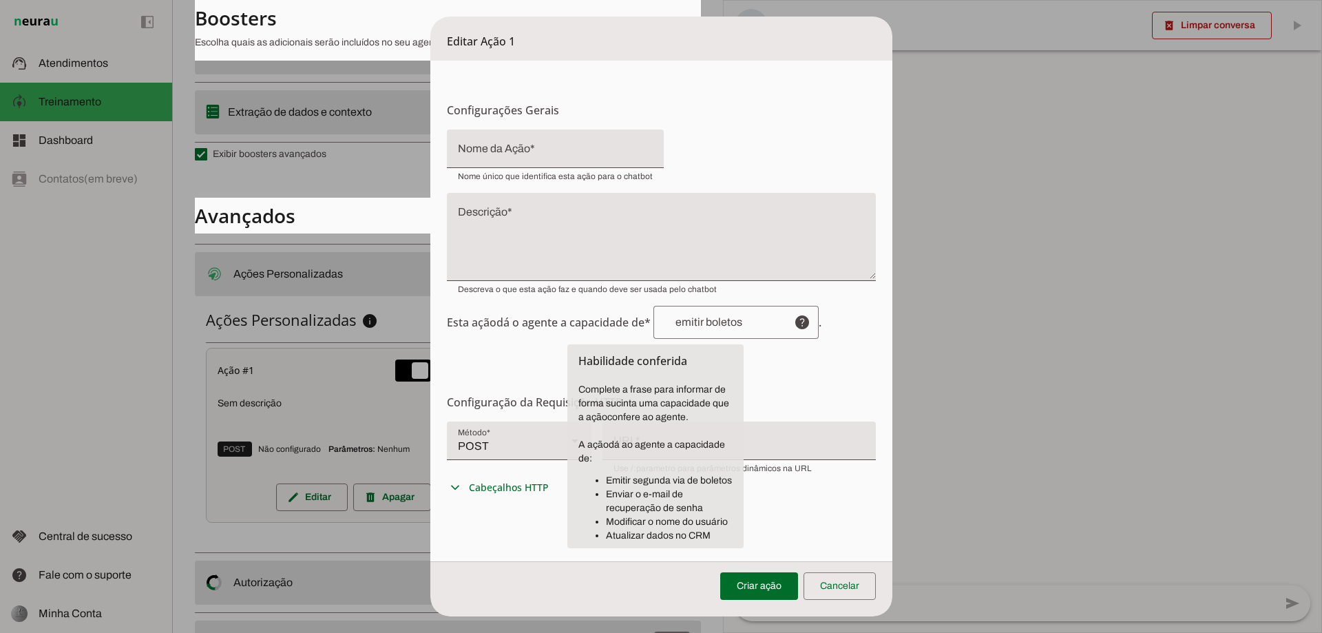
click at [691, 134] on div "Esta ação dá o agente a capacidade de* help . Habilidade conferida Complete a f…" at bounding box center [661, 233] width 429 height 209
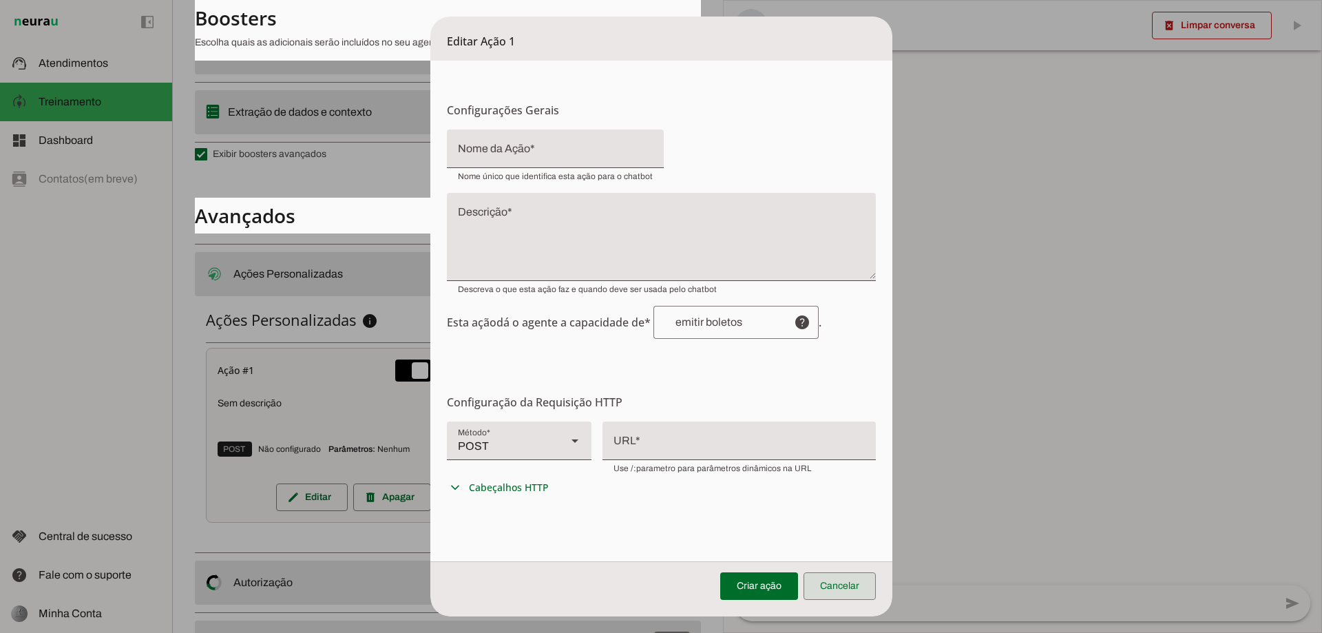
click at [833, 573] on span at bounding box center [840, 585] width 72 height 33
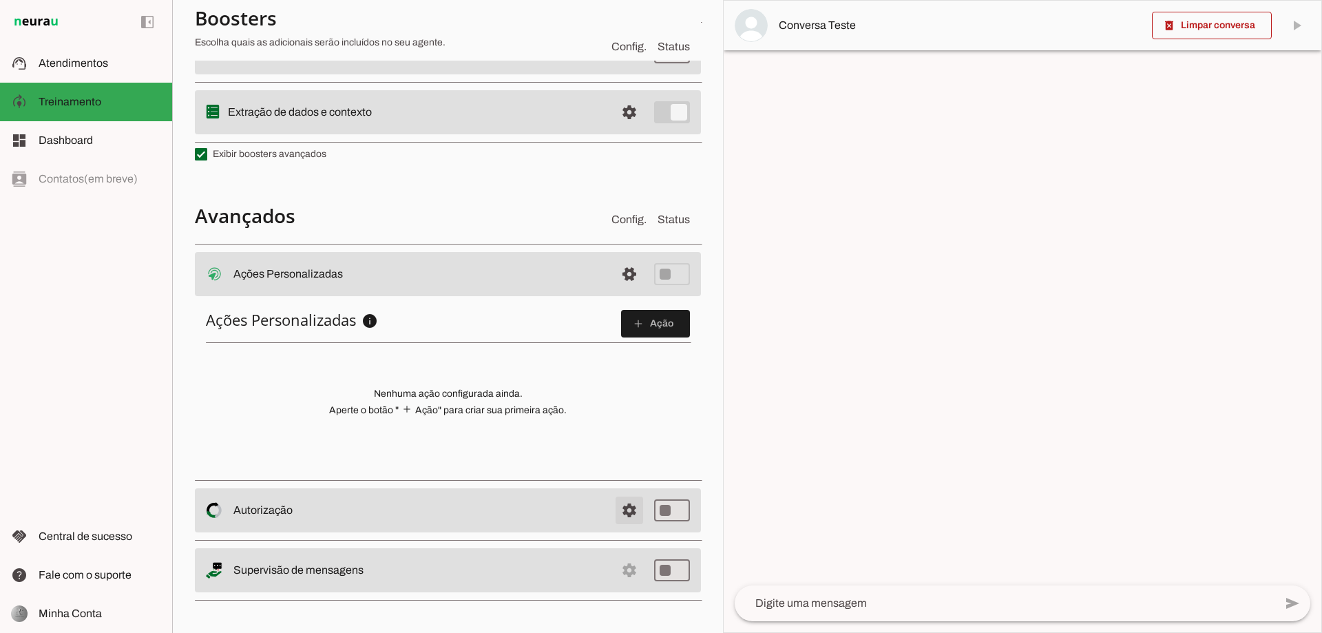
click at [616, 510] on span at bounding box center [629, 510] width 33 height 33
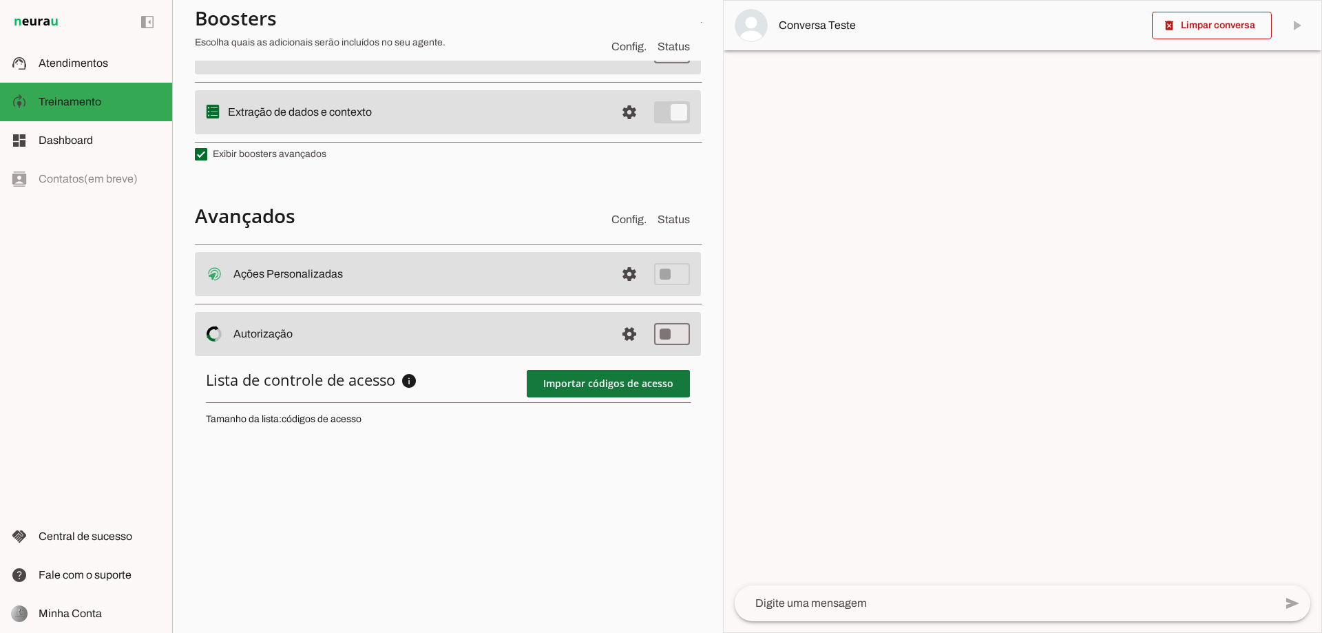
click at [592, 381] on span at bounding box center [608, 383] width 163 height 33
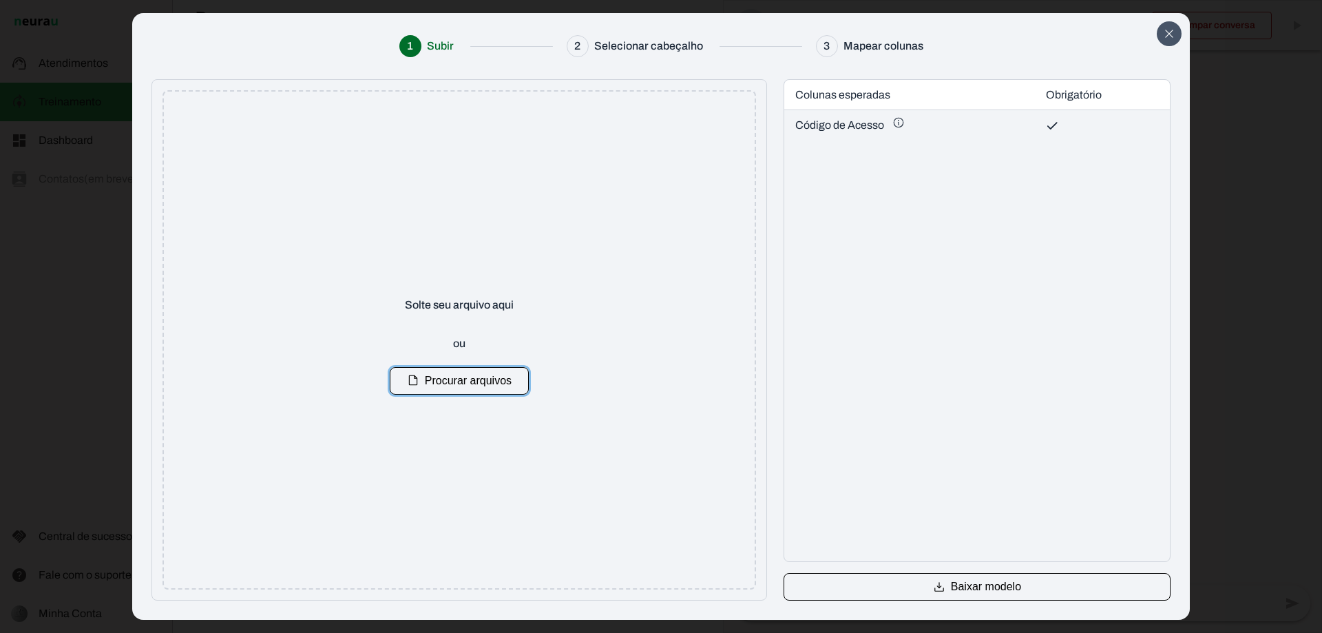
click at [1179, 26] on button "Close" at bounding box center [1169, 33] width 25 height 25
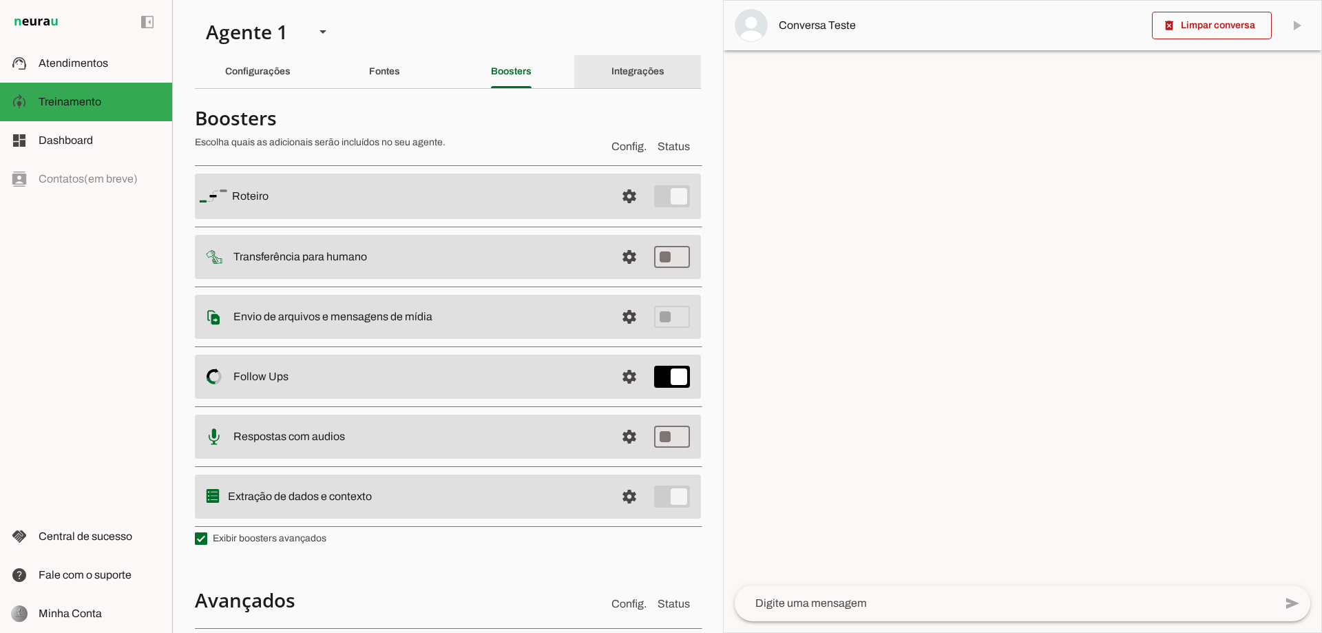
click at [656, 70] on div "Integrações" at bounding box center [637, 71] width 53 height 33
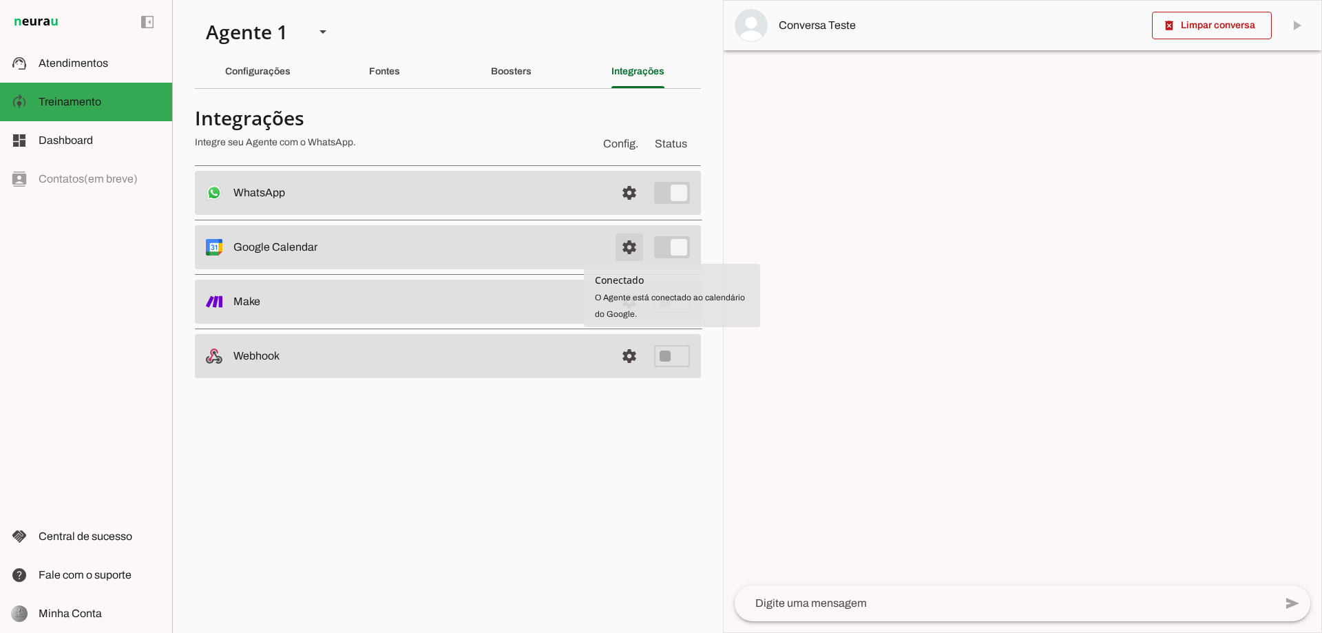
click at [634, 249] on span at bounding box center [629, 247] width 33 height 33
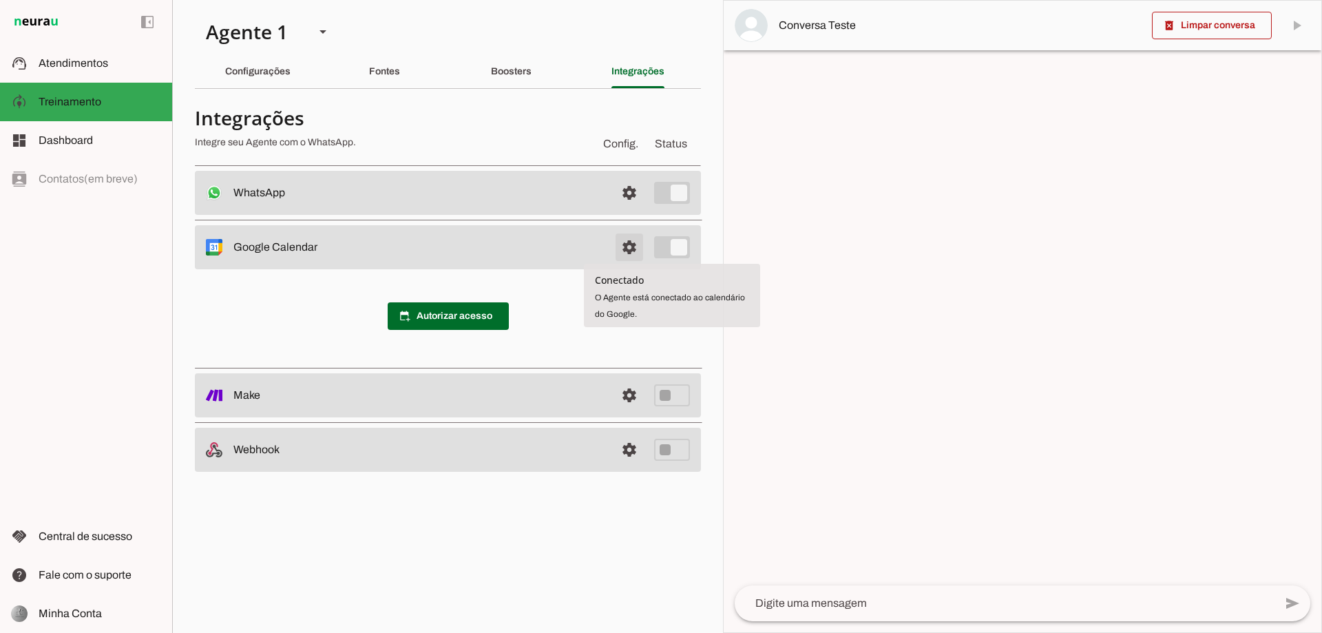
click at [619, 255] on span at bounding box center [629, 247] width 33 height 33
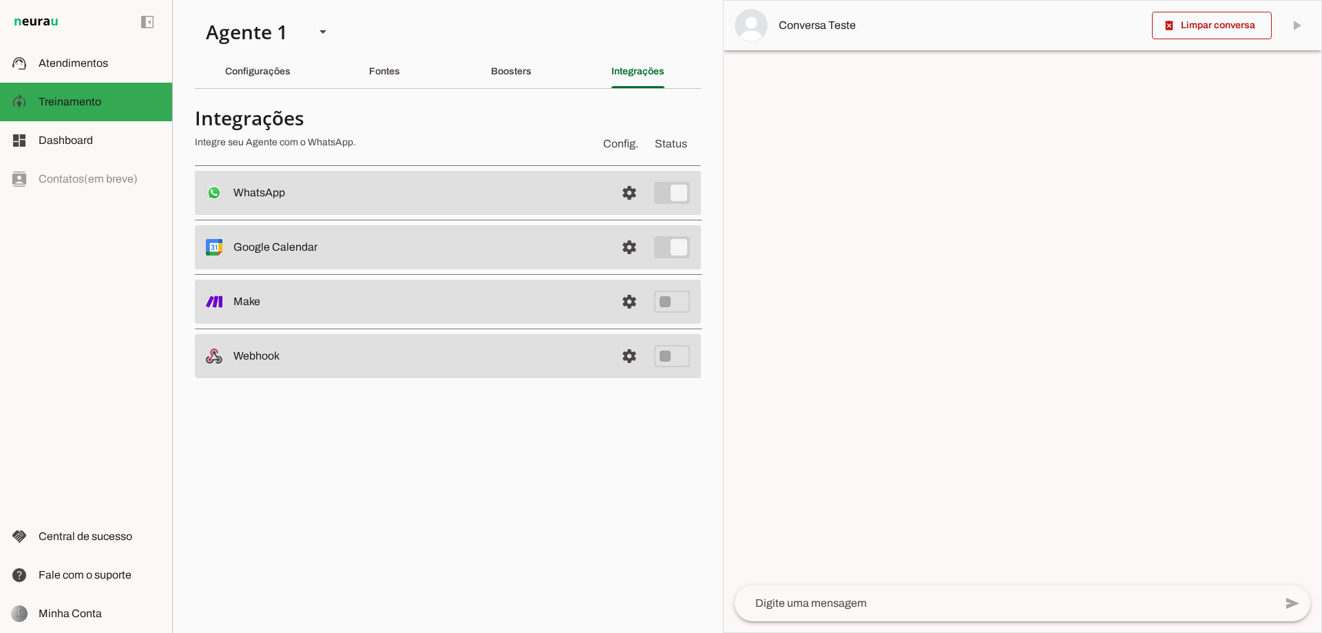
click at [468, 487] on section "Agente 1 Criar Agente Você atingiu o limite de IAs Neurau permitidas. Atualize …" at bounding box center [447, 316] width 551 height 633
click at [795, 619] on div "send" at bounding box center [1023, 603] width 576 height 36
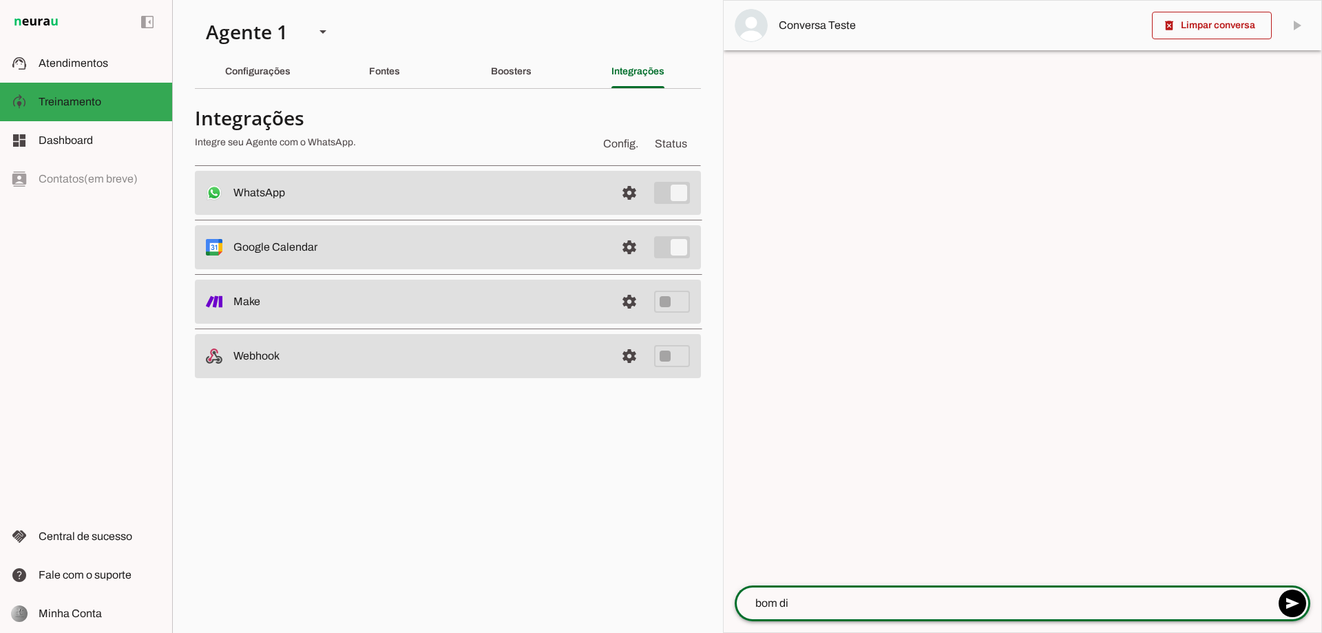
type textarea "bom dia"
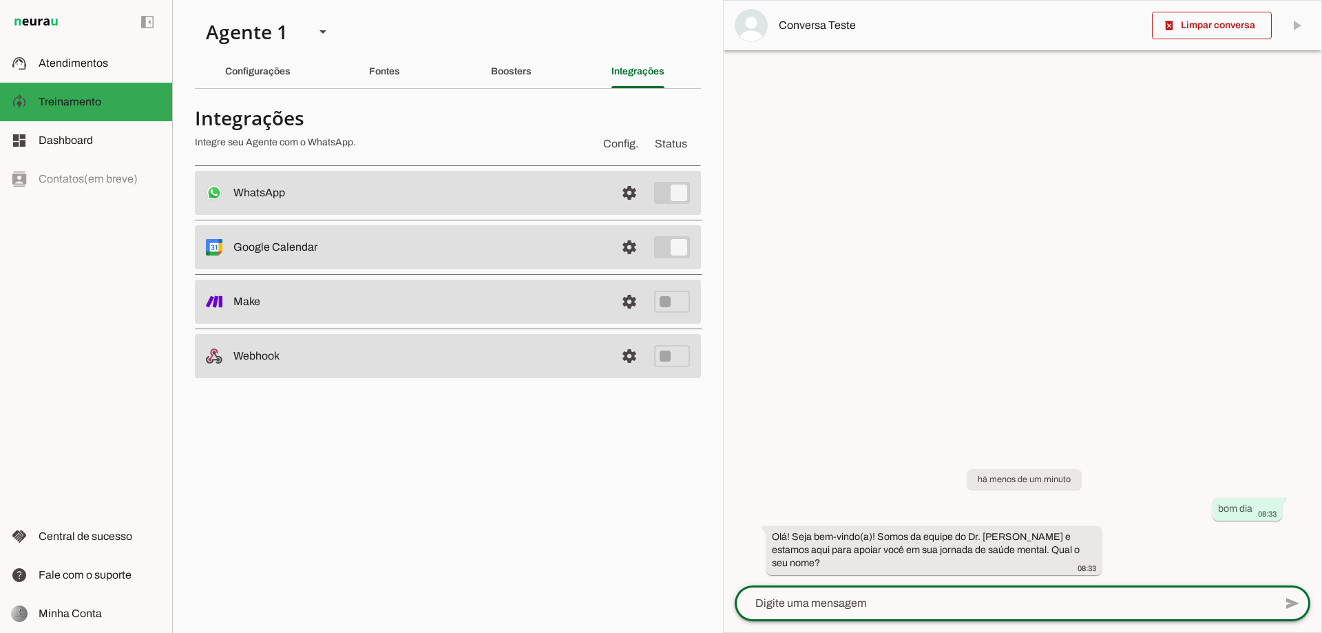
click at [863, 600] on textarea at bounding box center [1005, 603] width 540 height 17
type textarea "Robertinho"
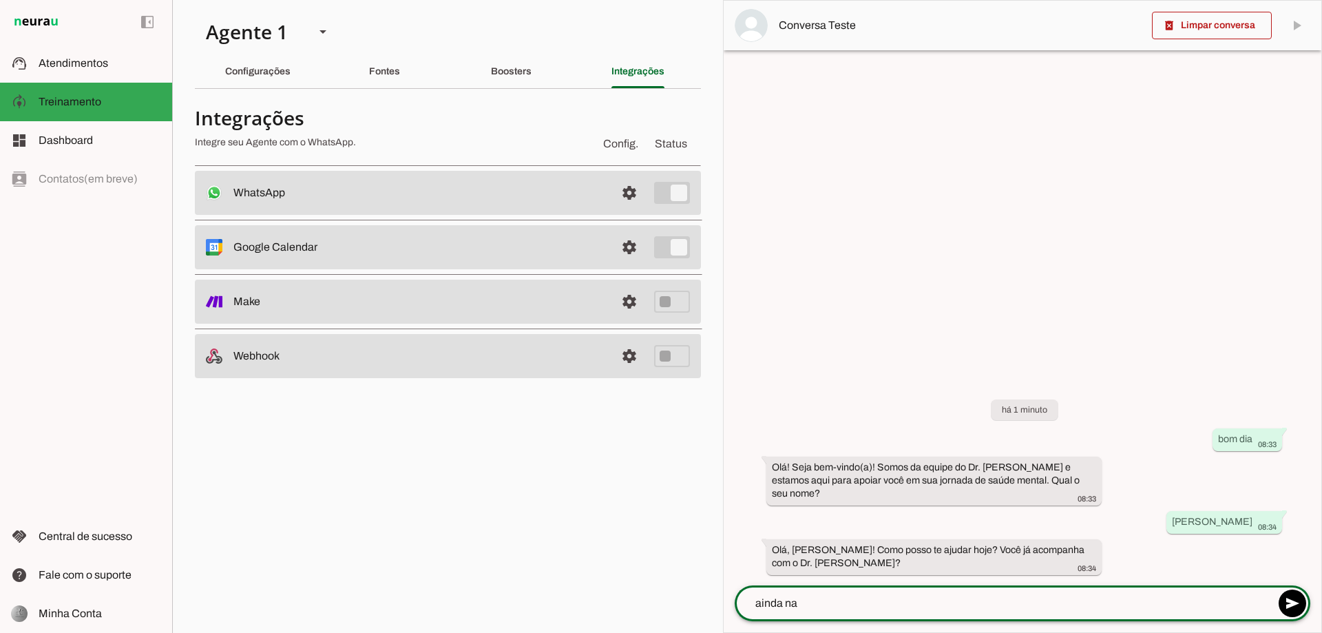
type textarea "ainda nao"
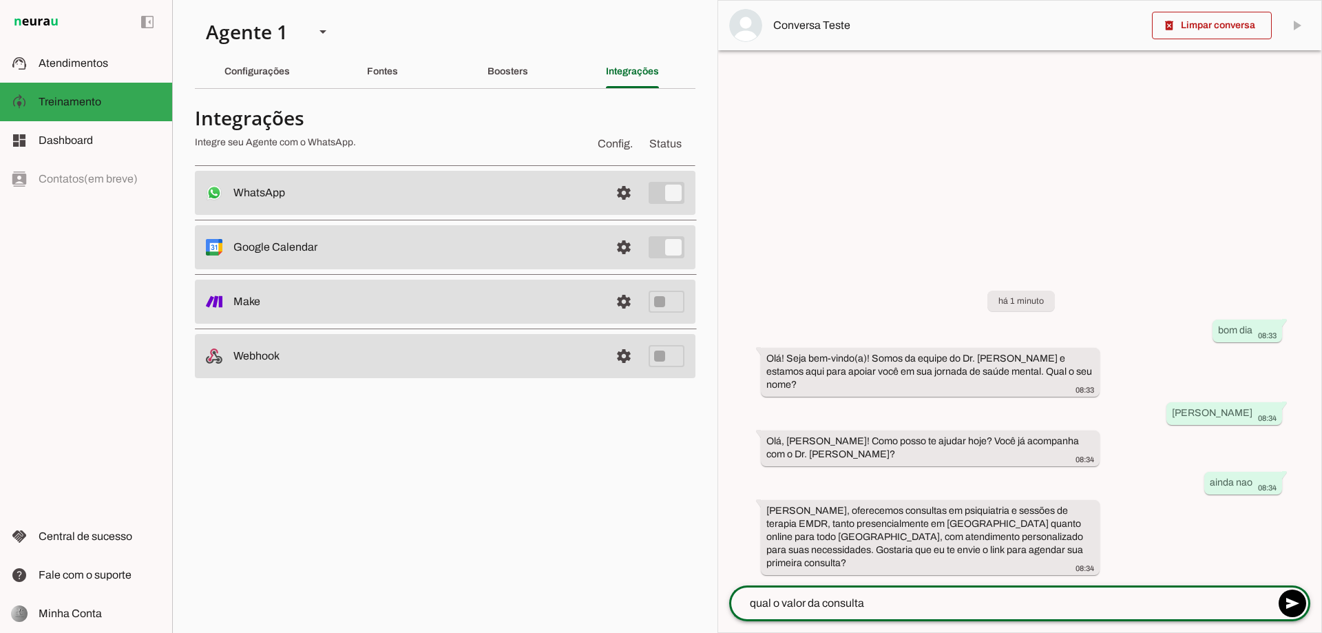
type textarea "qual o valor da consulta?"
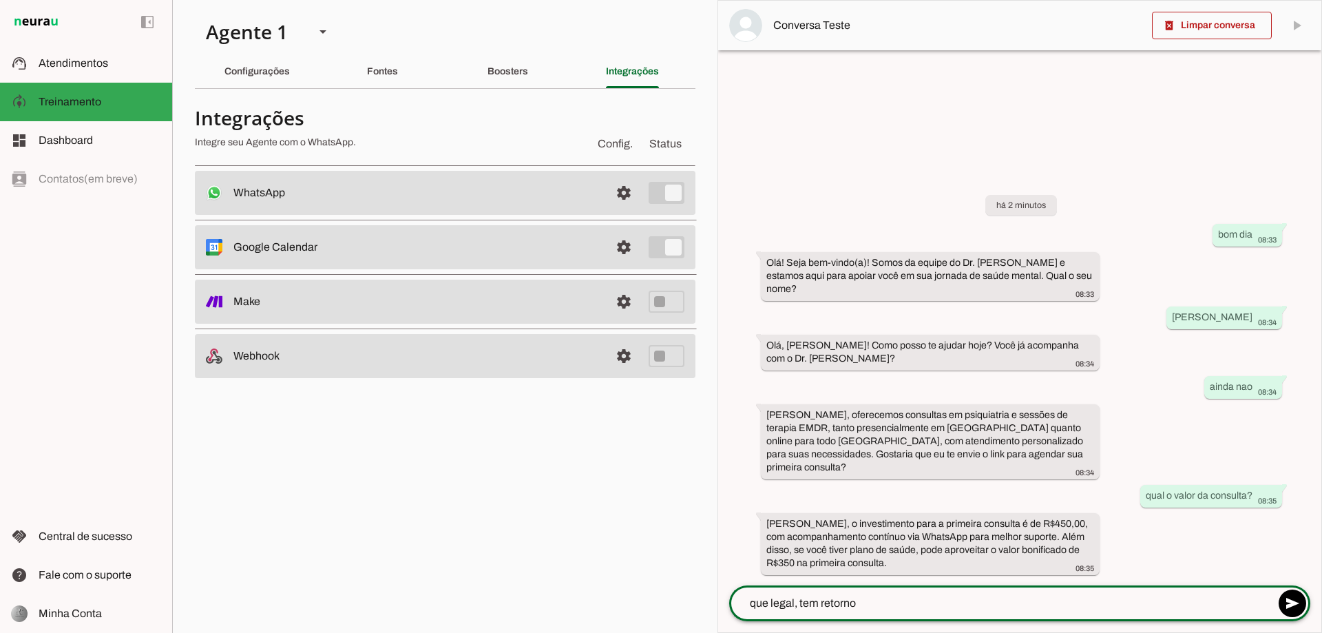
type textarea "que legal, tem retorno?"
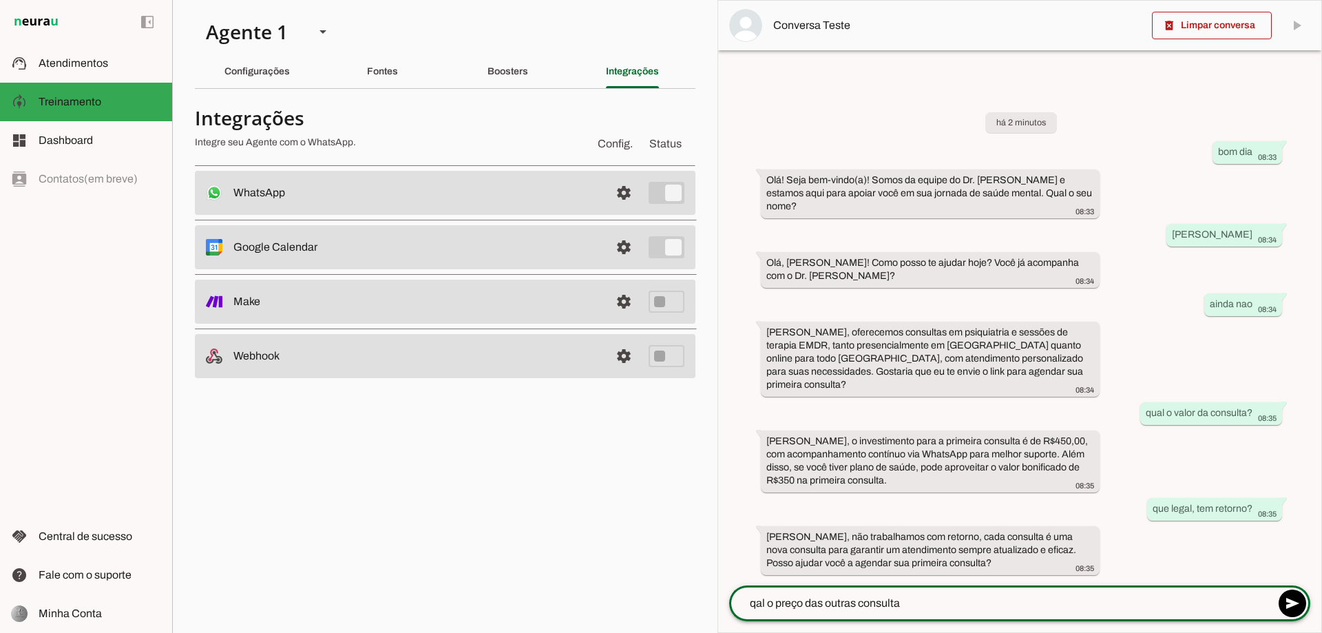
type textarea "qal o preço das outras consulta?"
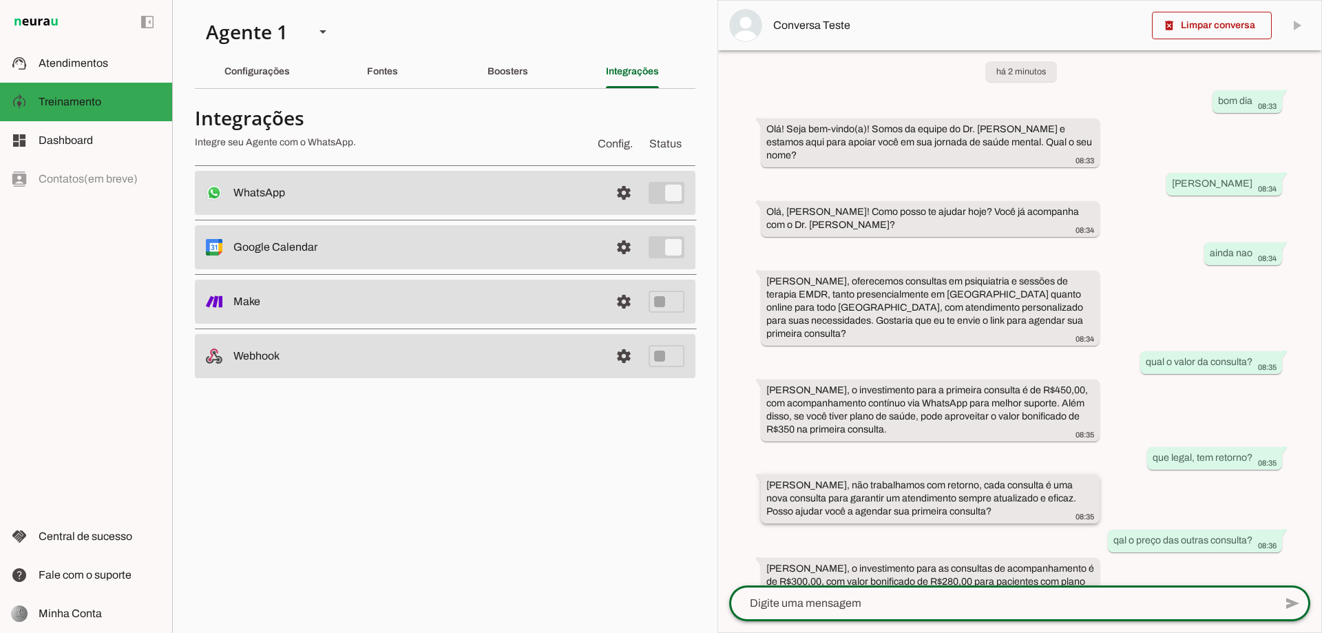
scroll to position [38, 0]
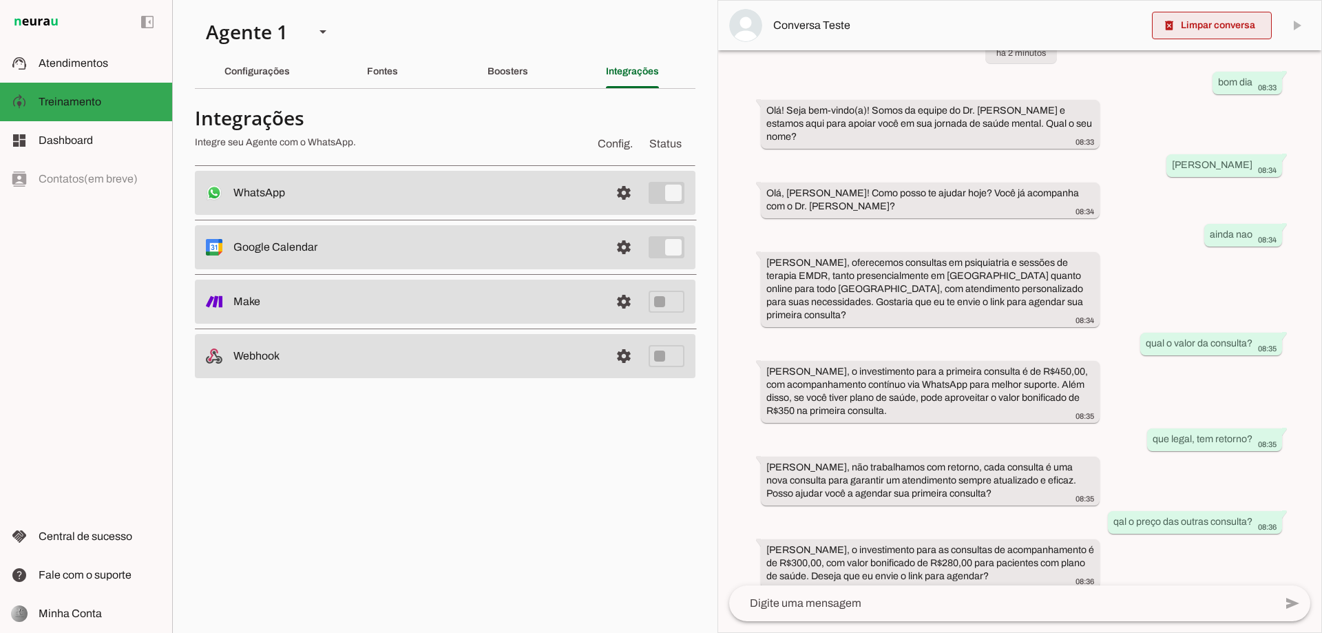
drag, startPoint x: 1209, startPoint y: 34, endPoint x: 1195, endPoint y: 31, distance: 14.2
click at [1208, 34] on span at bounding box center [1212, 25] width 120 height 33
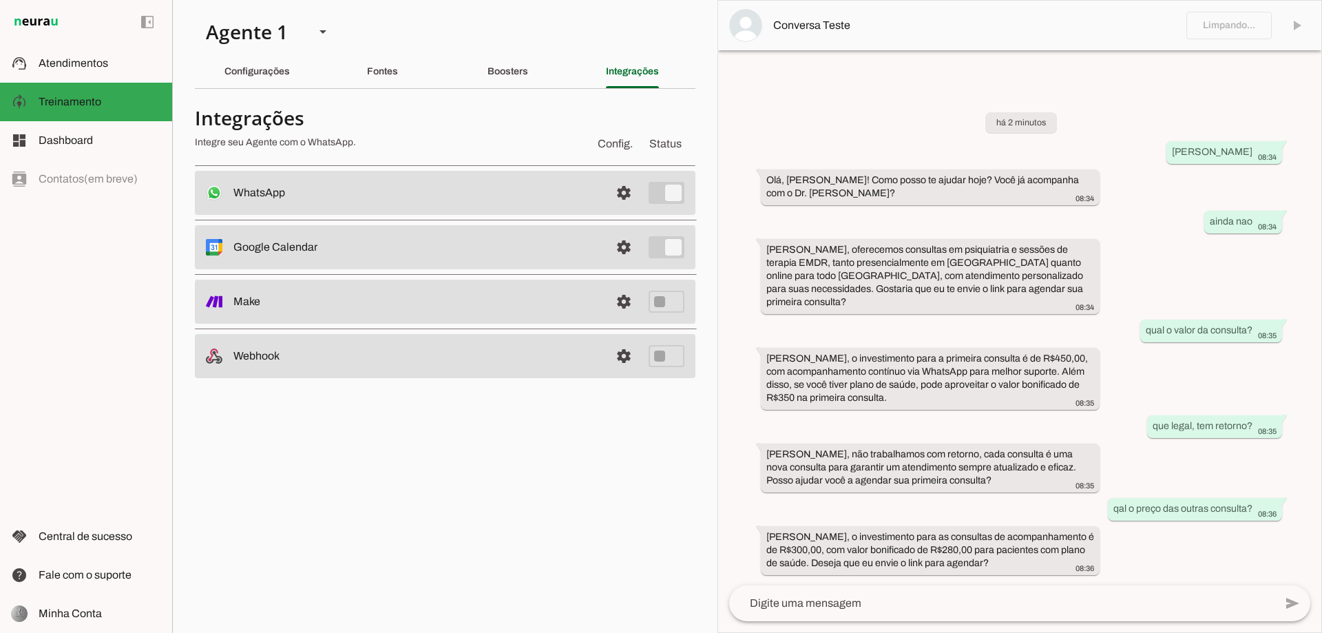
scroll to position [0, 0]
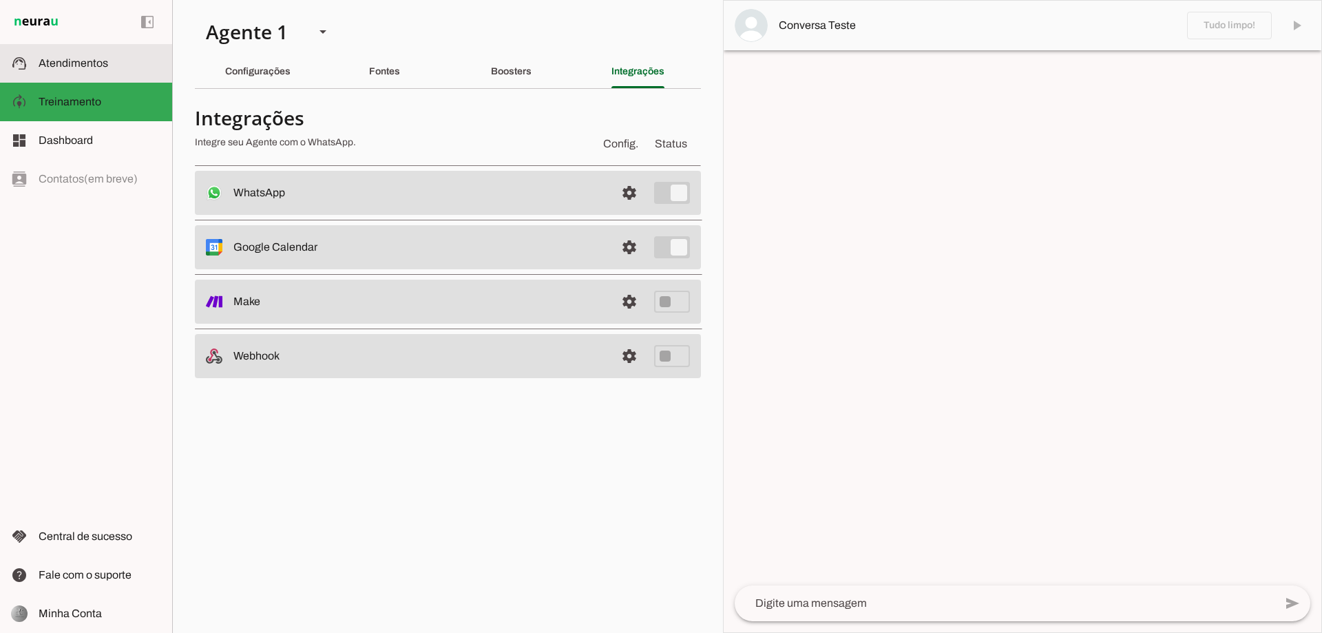
click at [74, 61] on span "Atendimentos" at bounding box center [74, 63] width 70 height 12
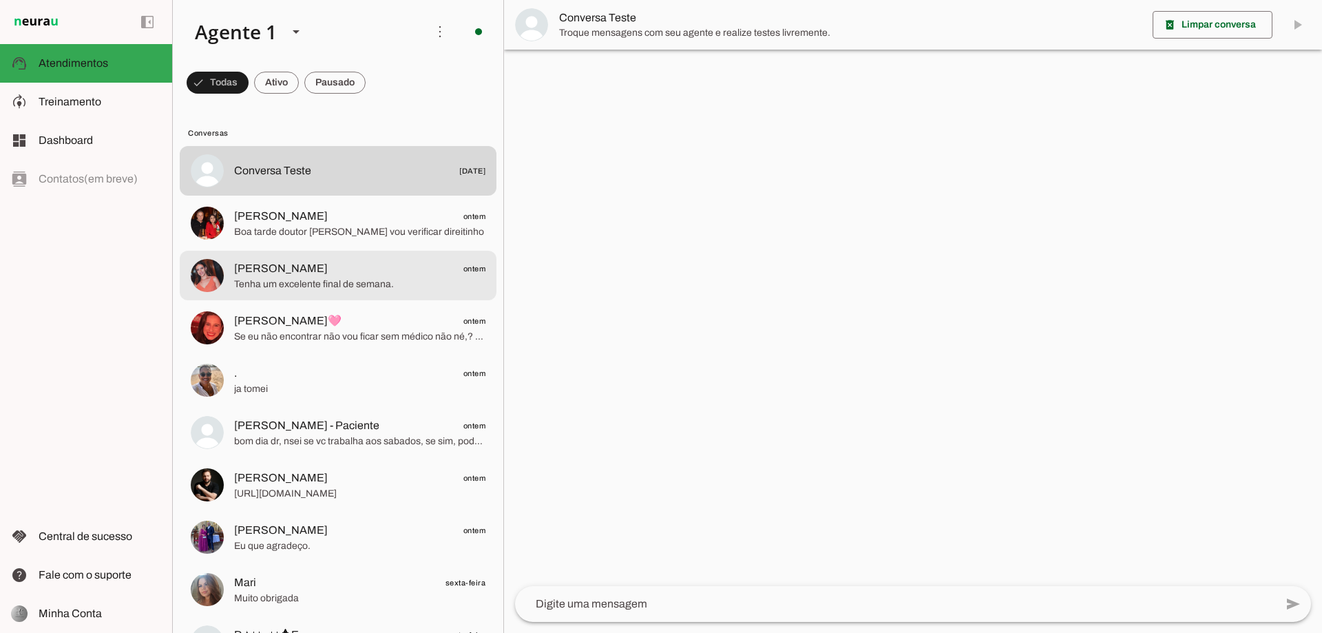
click at [329, 278] on span "Tenha um excelente final de semana." at bounding box center [359, 285] width 251 height 14
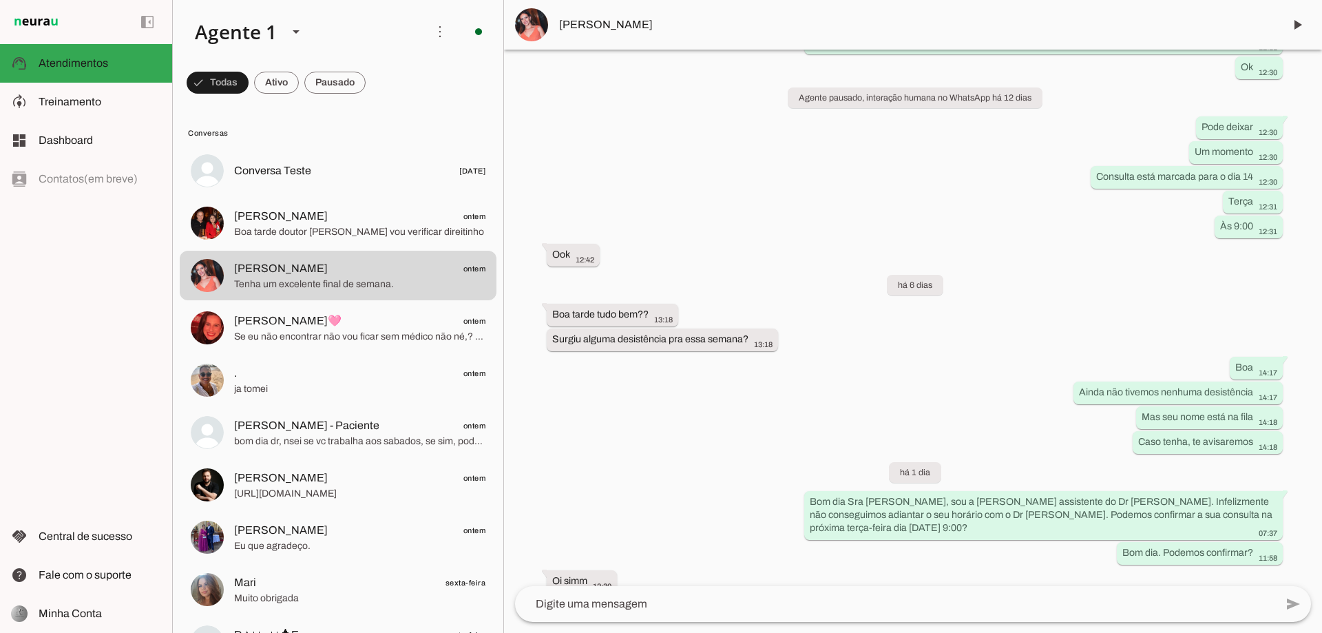
scroll to position [2097, 0]
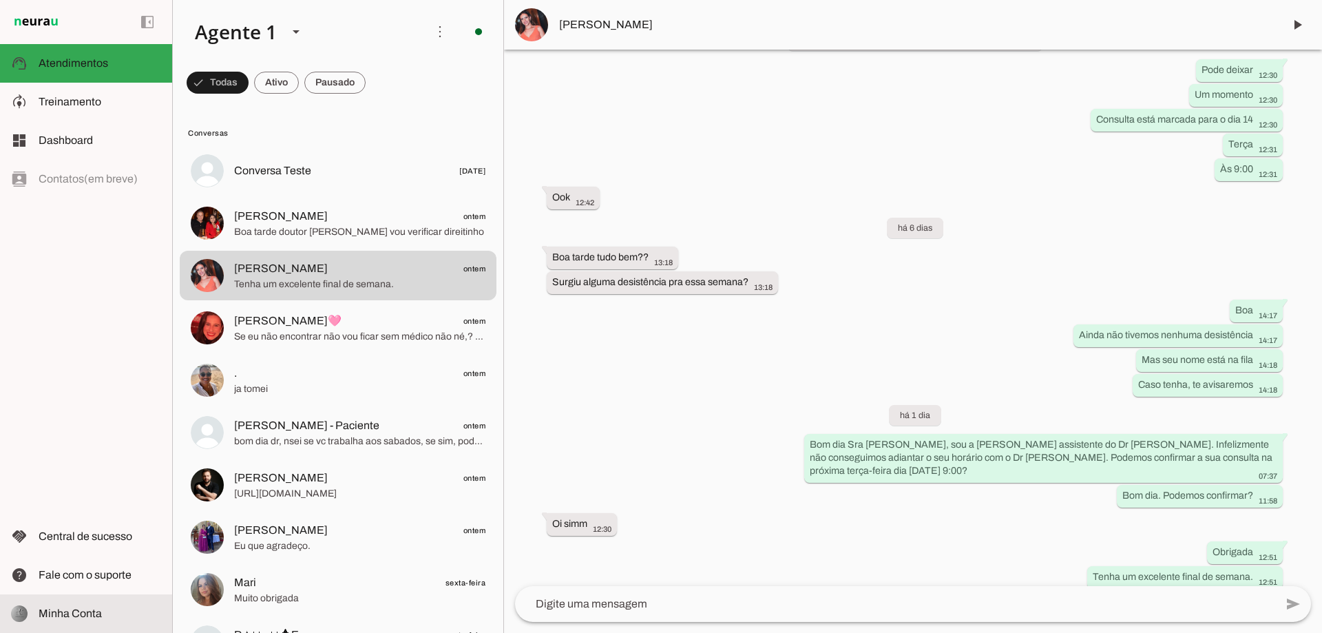
click at [52, 607] on span "Minha Conta" at bounding box center [70, 613] width 63 height 12
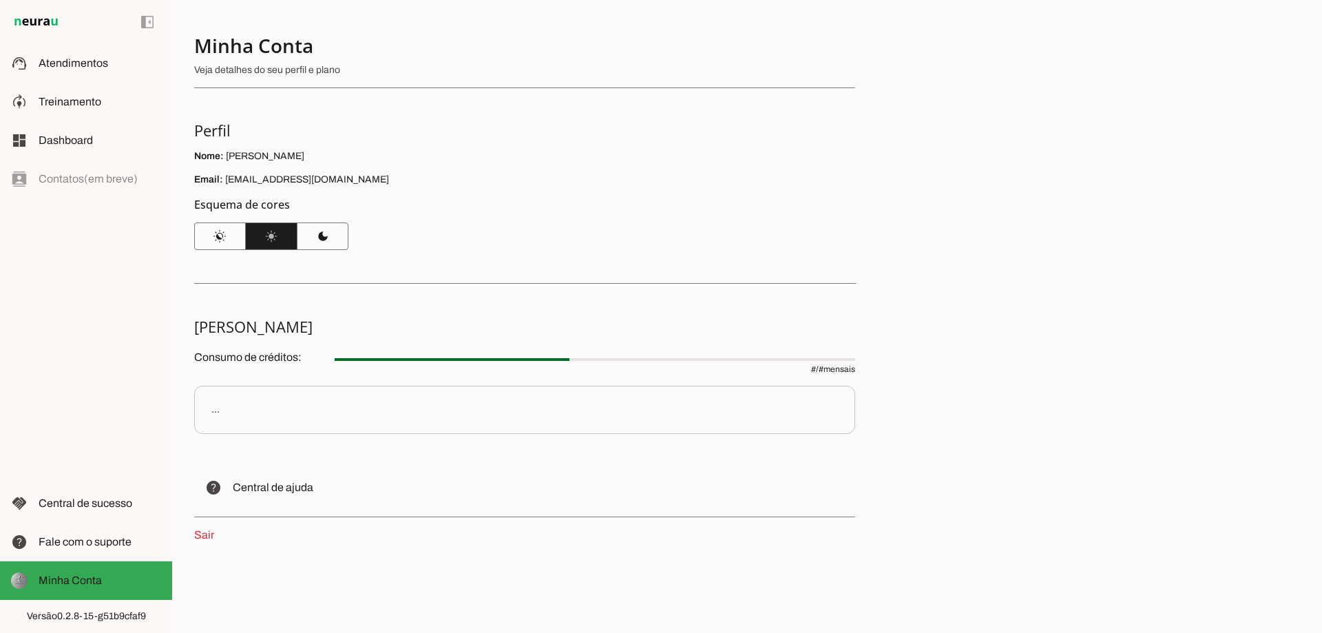
click at [209, 539] on link "Sair" at bounding box center [204, 535] width 20 height 12
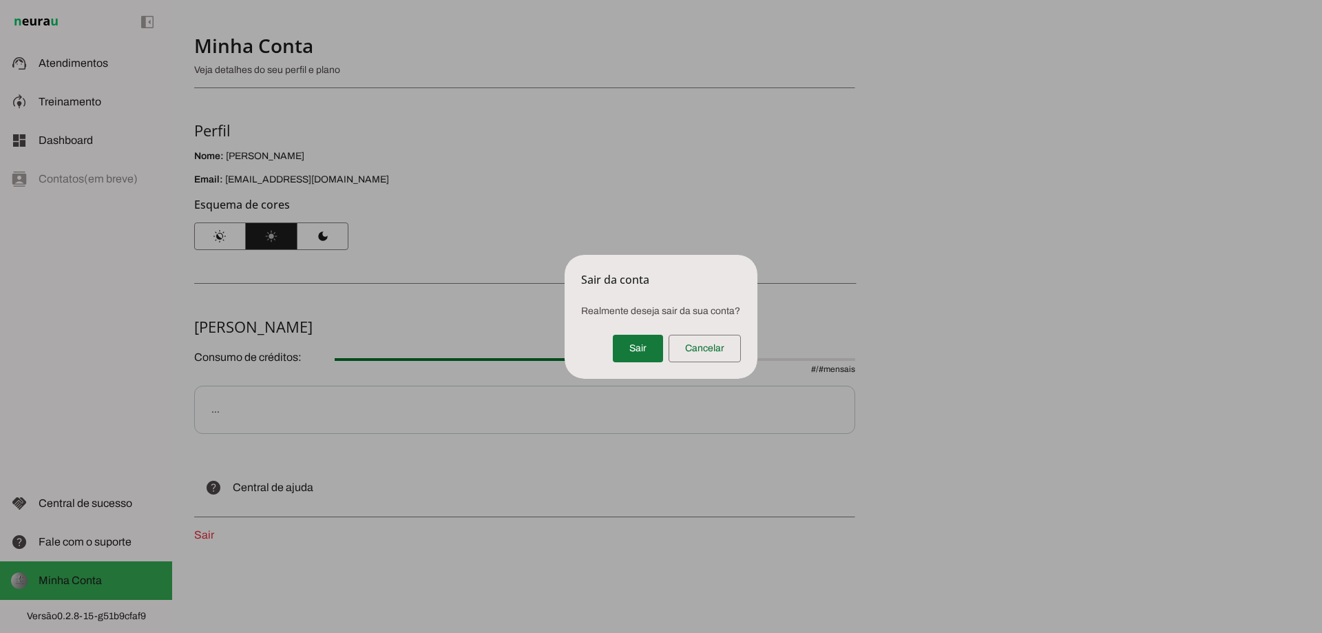
click at [626, 351] on span at bounding box center [638, 348] width 50 height 33
